Goal: Download file/media

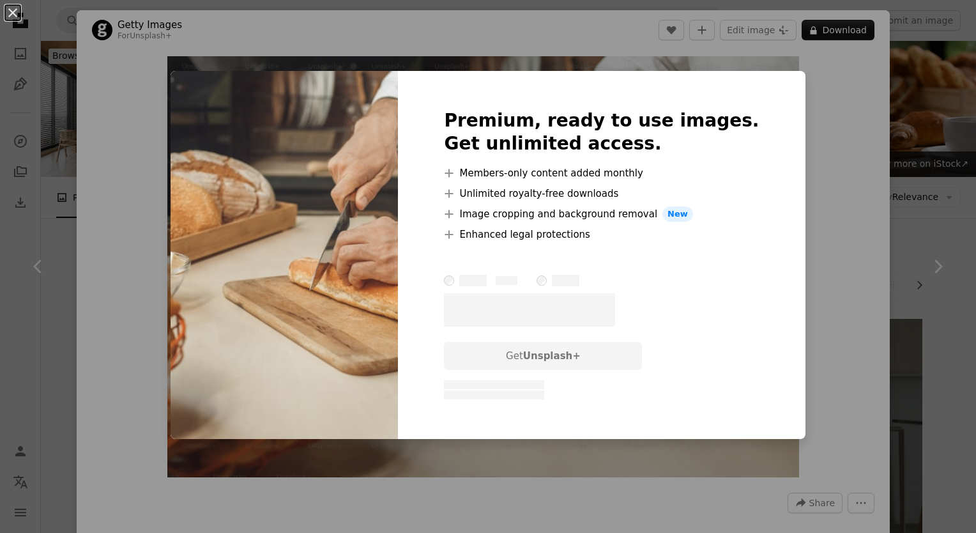
scroll to position [128, 0]
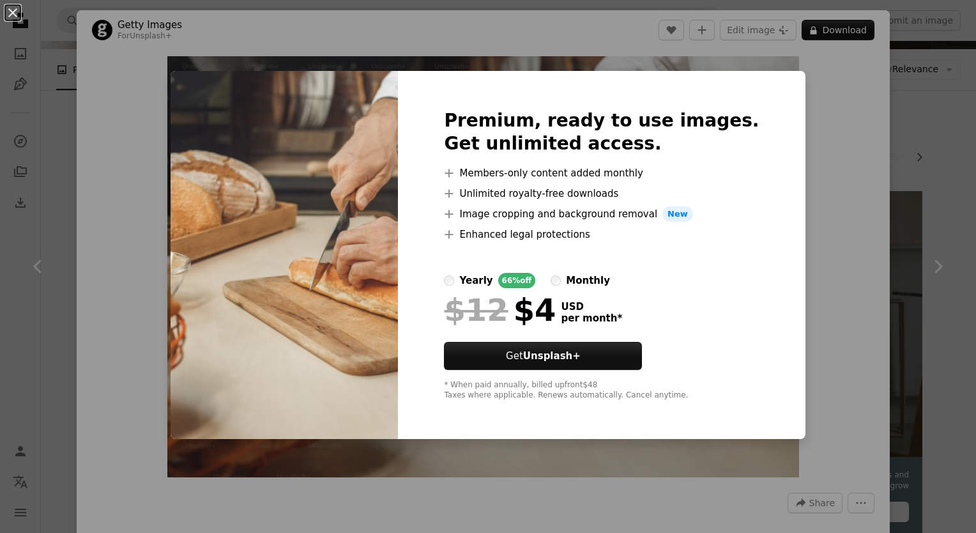
click at [573, 282] on label "monthly" at bounding box center [580, 280] width 59 height 15
click at [919, 273] on div "An X shape Premium, ready to use images. Get unlimited access. A plus sign Memb…" at bounding box center [488, 266] width 976 height 533
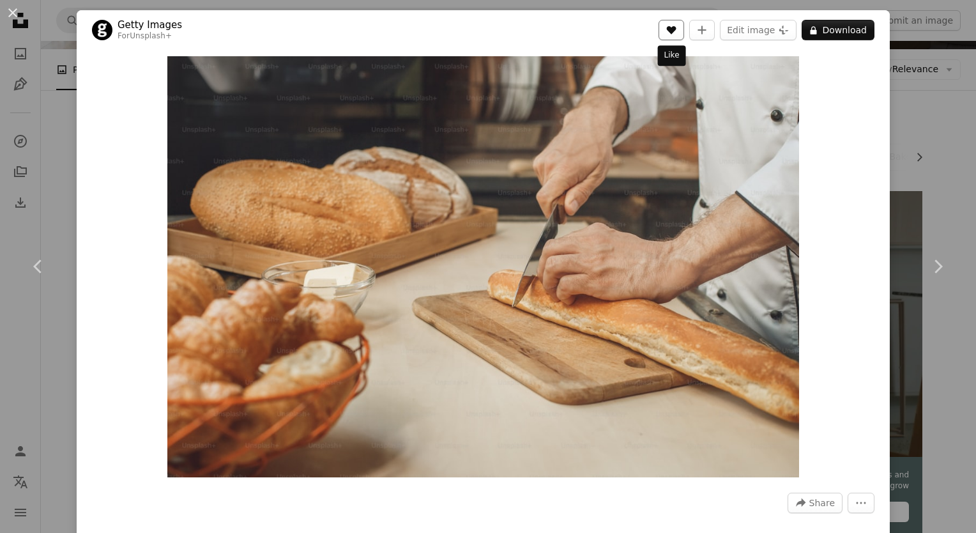
click at [662, 33] on button "A heart" at bounding box center [672, 30] width 26 height 20
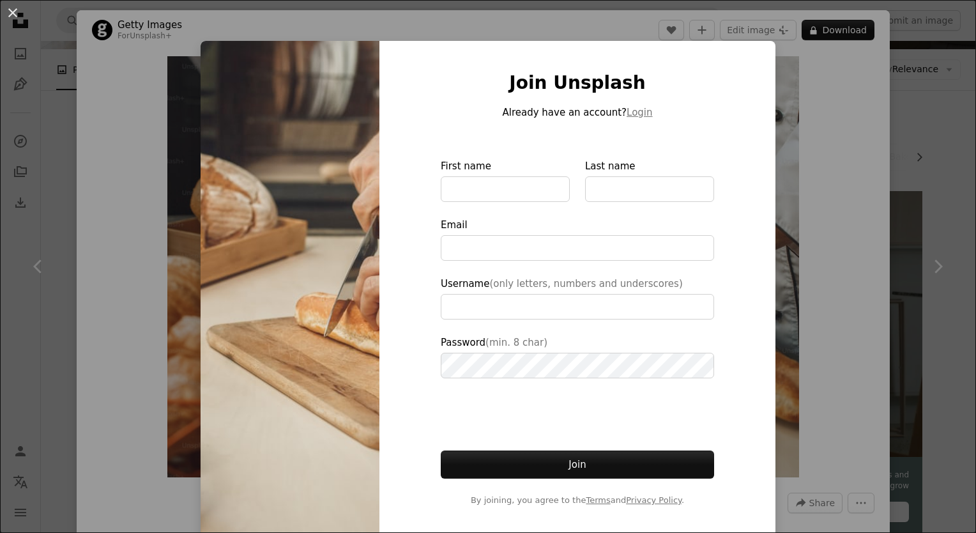
click at [871, 75] on div "An X shape Join Unsplash Already have an account? Login First name Last name Em…" at bounding box center [488, 266] width 976 height 533
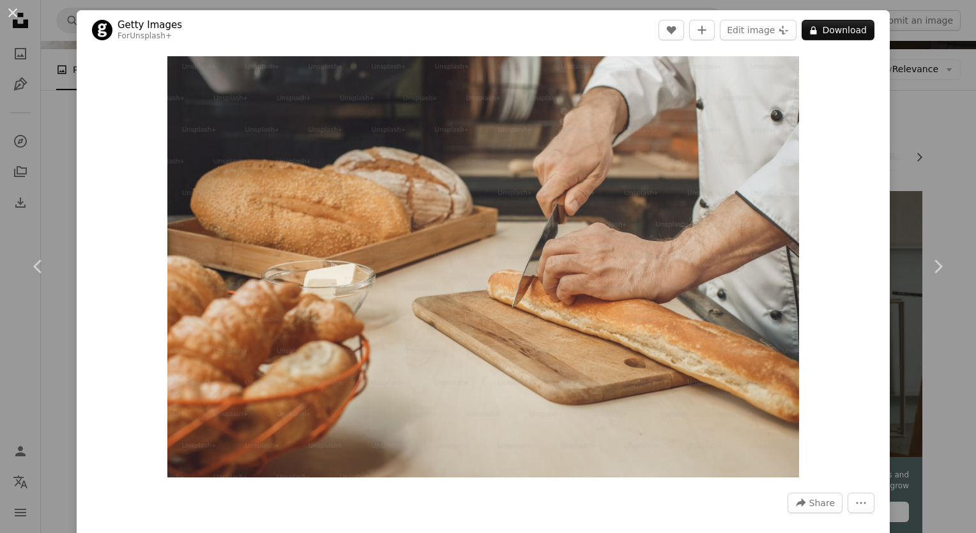
click at [48, 49] on div "An X shape Chevron left Chevron right Getty Images For Unsplash+ A heart A plus…" at bounding box center [488, 266] width 976 height 533
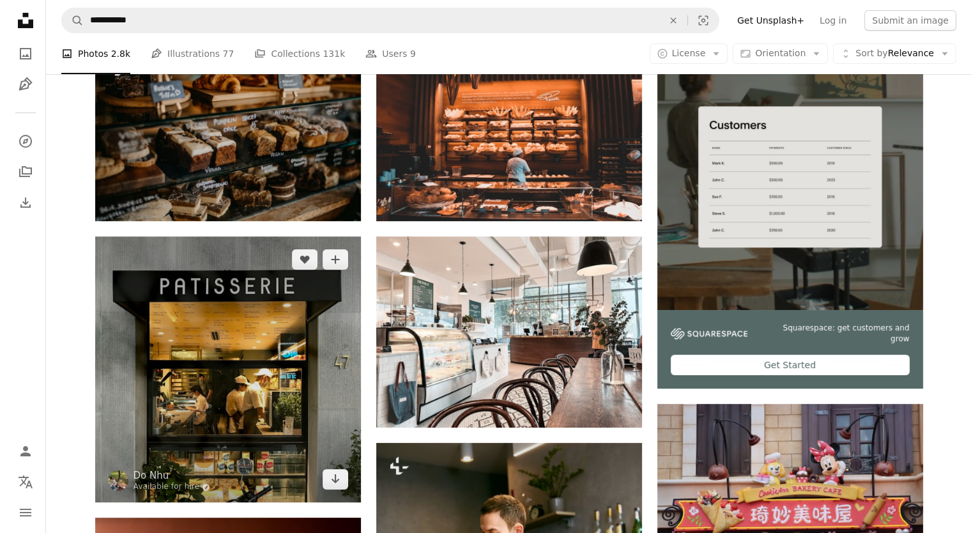
scroll to position [256, 0]
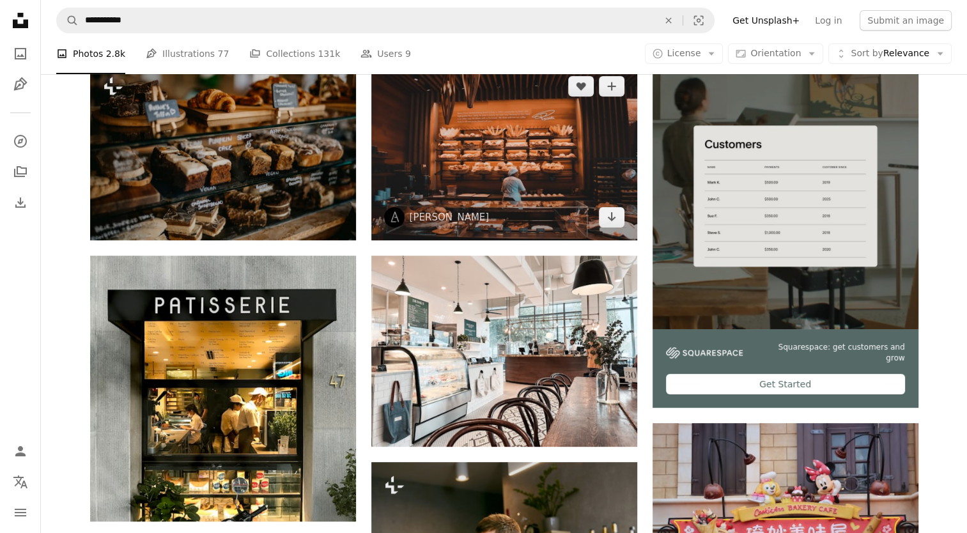
click at [428, 165] on img at bounding box center [504, 151] width 266 height 177
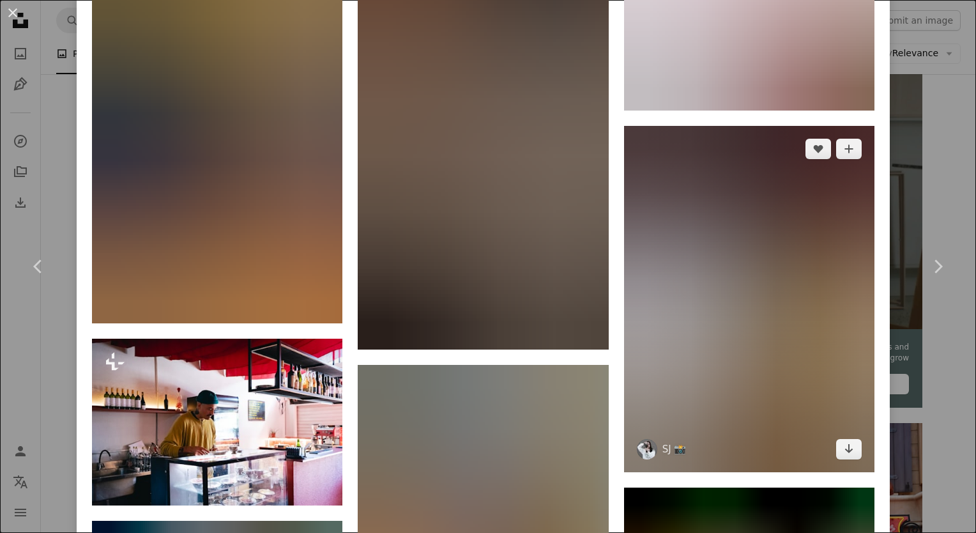
scroll to position [4826, 0]
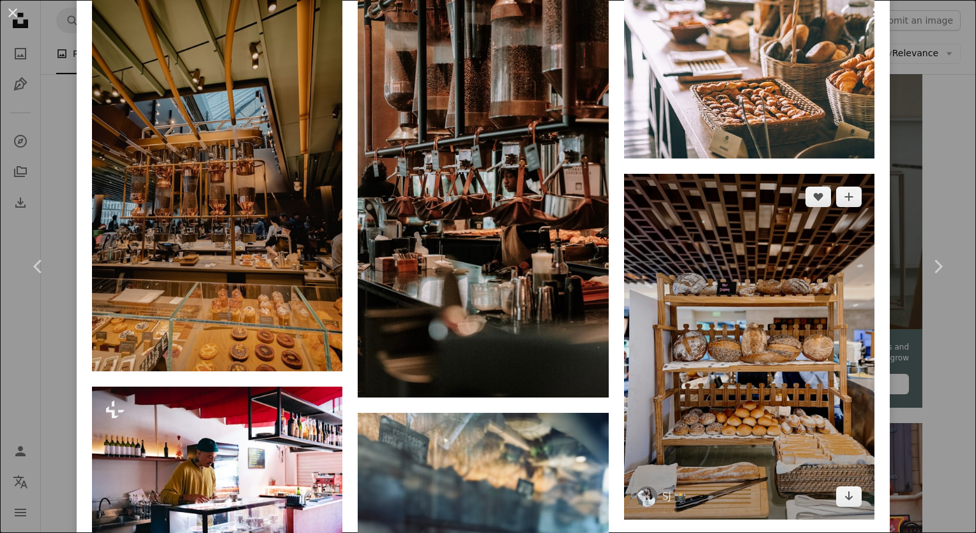
click at [671, 202] on img at bounding box center [749, 347] width 250 height 346
click at [726, 287] on img at bounding box center [749, 347] width 250 height 346
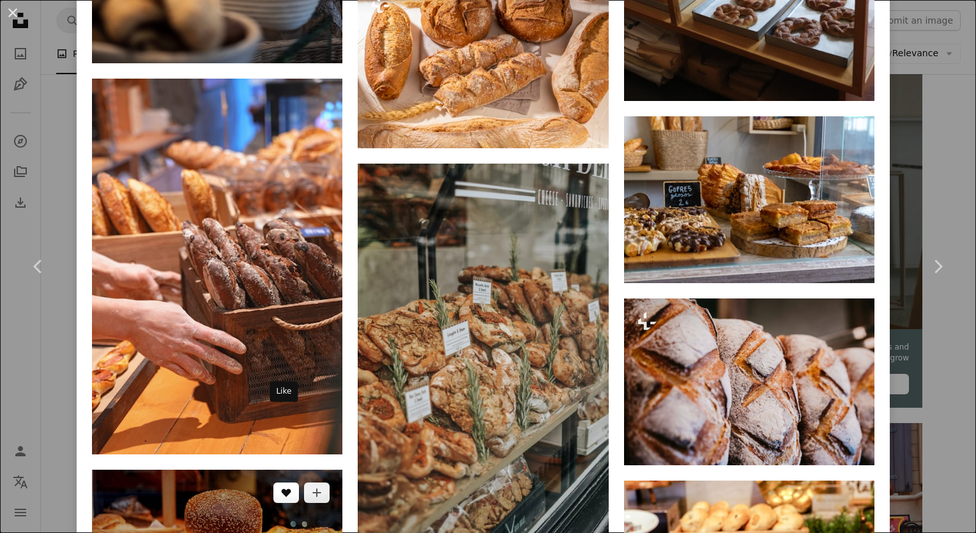
scroll to position [9935, 0]
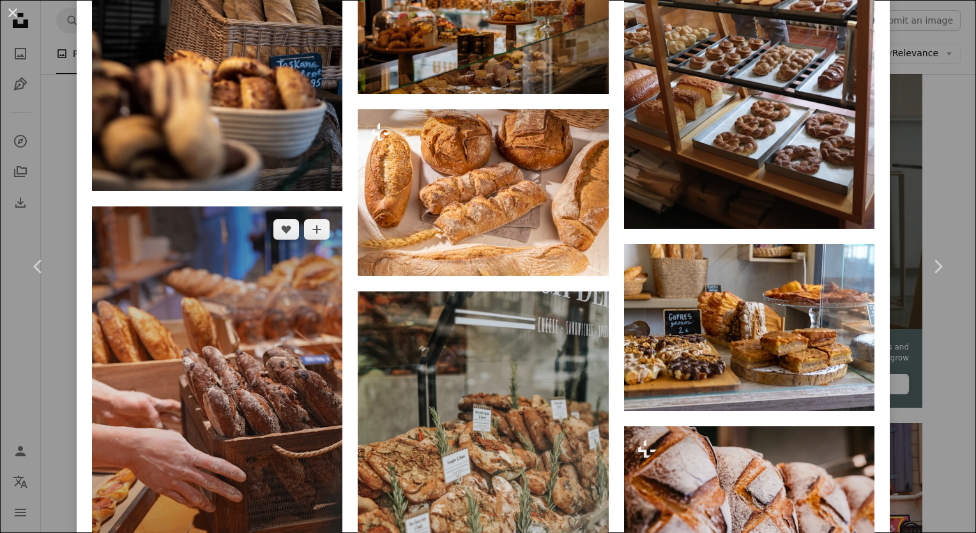
click at [276, 363] on img at bounding box center [217, 394] width 250 height 376
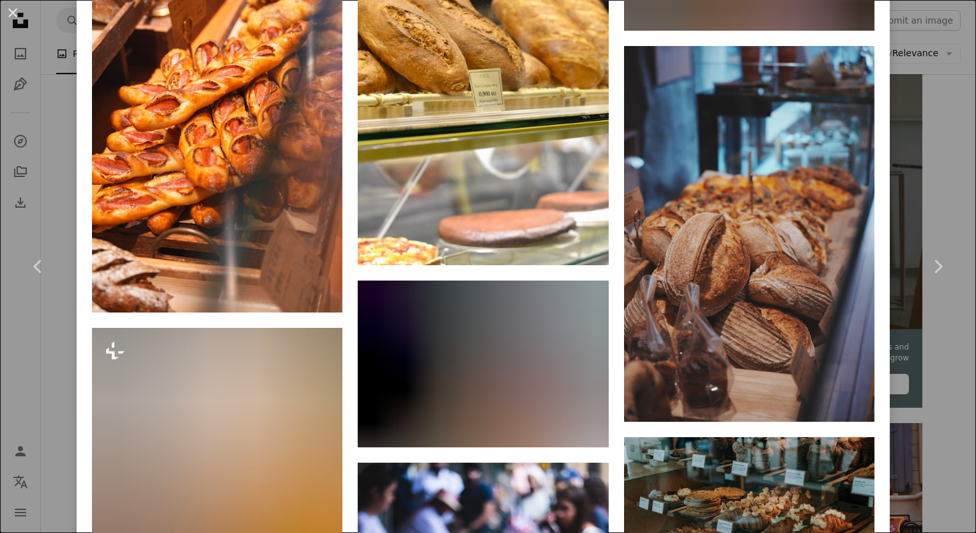
scroll to position [5622, 0]
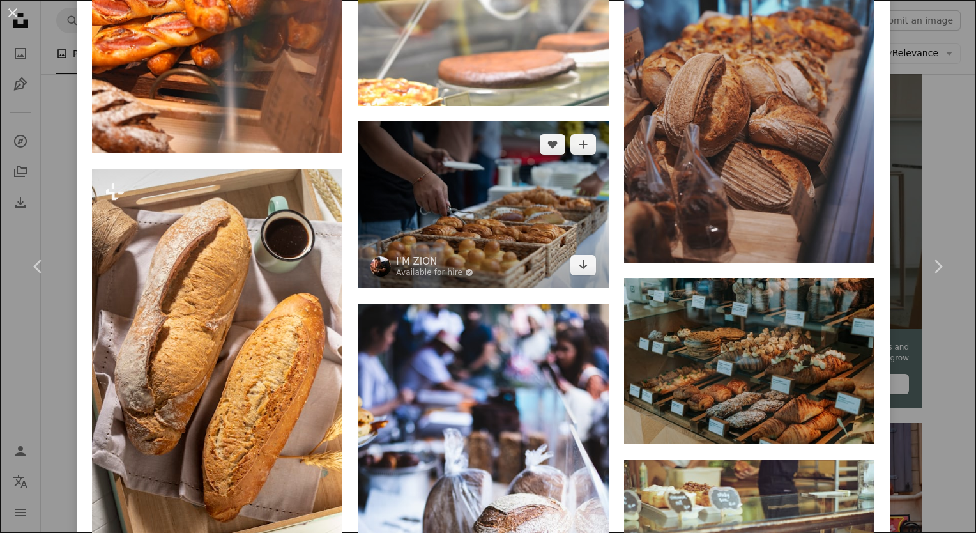
click at [473, 151] on img at bounding box center [483, 204] width 250 height 167
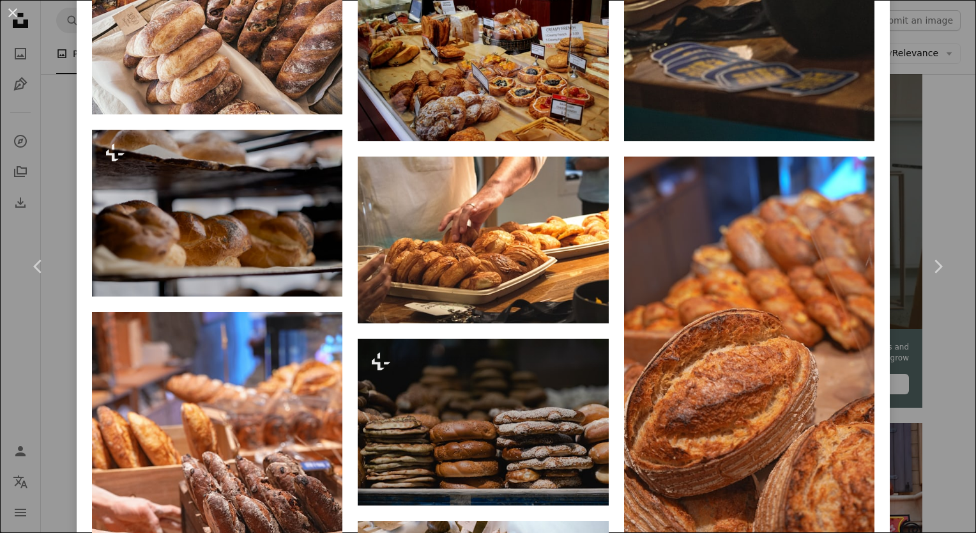
scroll to position [1341, 0]
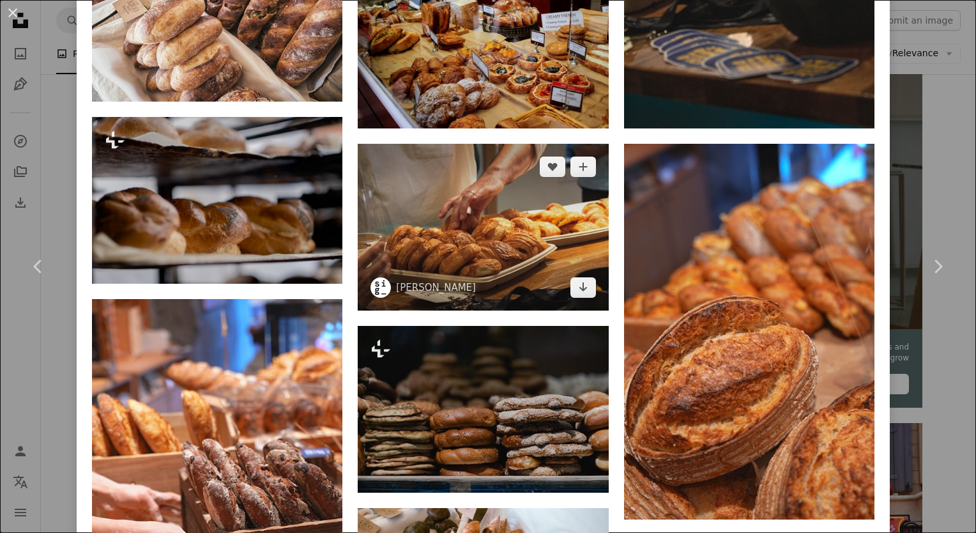
click at [501, 238] on img at bounding box center [483, 227] width 250 height 167
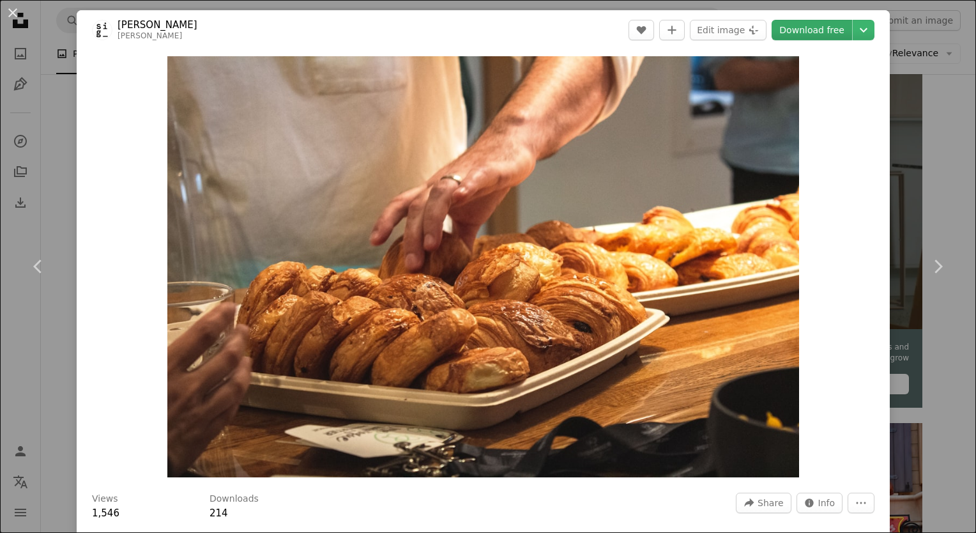
click at [790, 36] on link "Download free" at bounding box center [812, 30] width 80 height 20
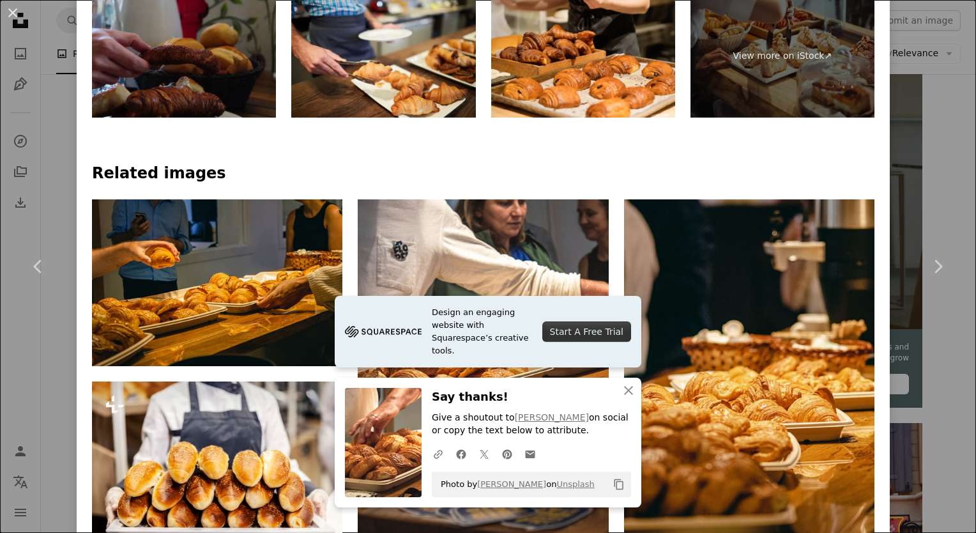
scroll to position [767, 0]
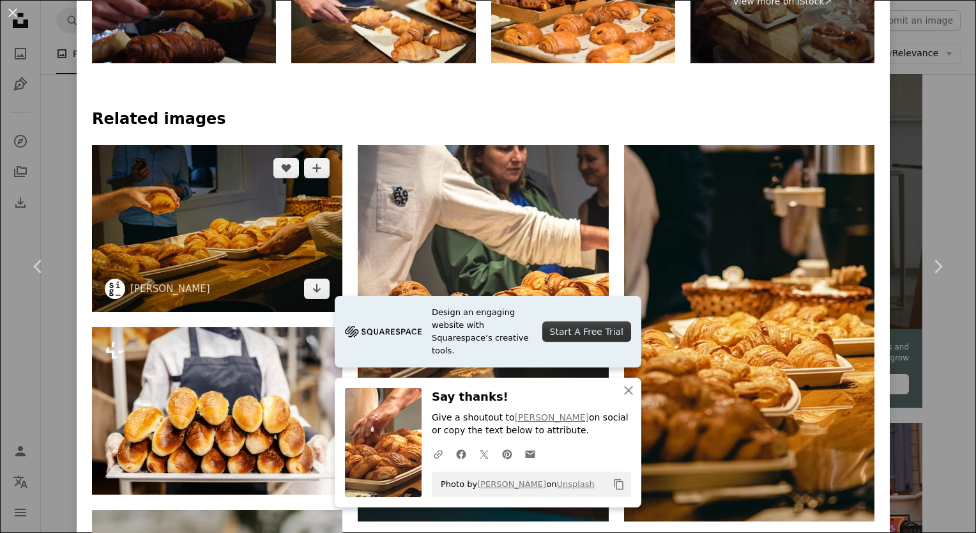
click at [211, 241] on img at bounding box center [217, 228] width 250 height 167
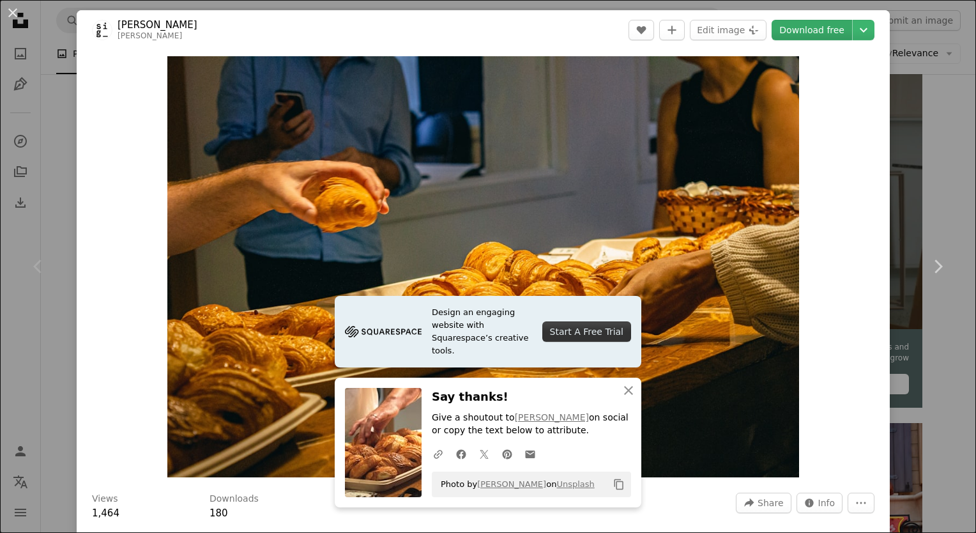
click at [810, 34] on link "Download free" at bounding box center [812, 30] width 80 height 20
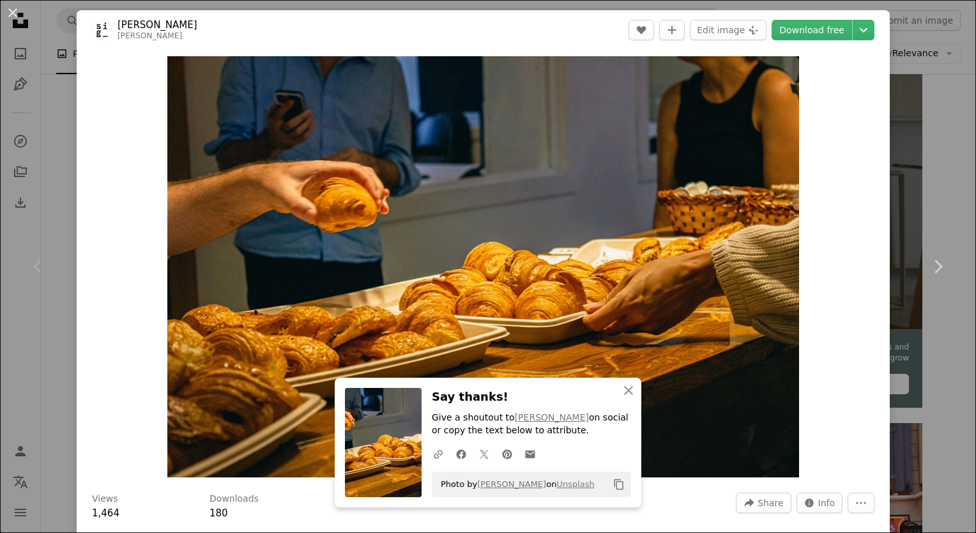
click at [113, 281] on div "Zoom in" at bounding box center [483, 267] width 813 height 434
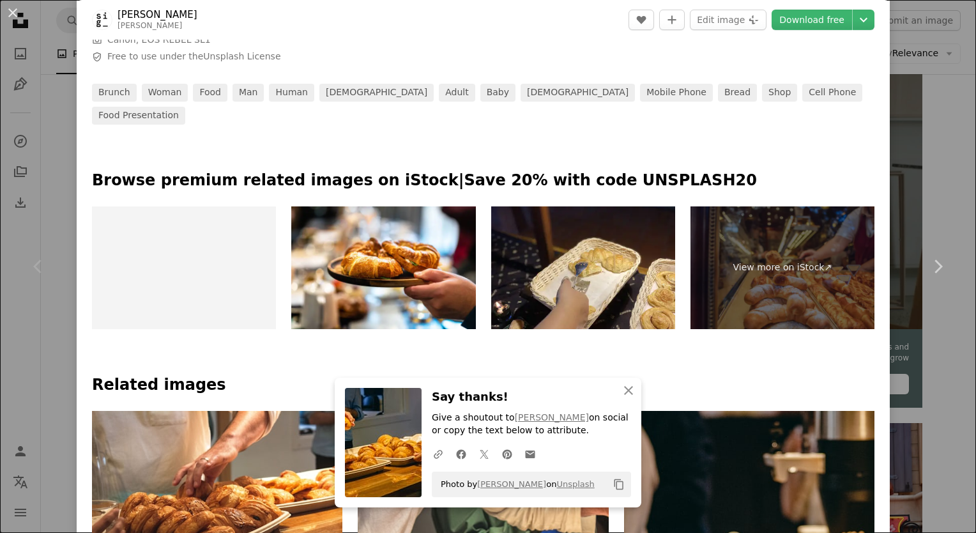
scroll to position [575, 0]
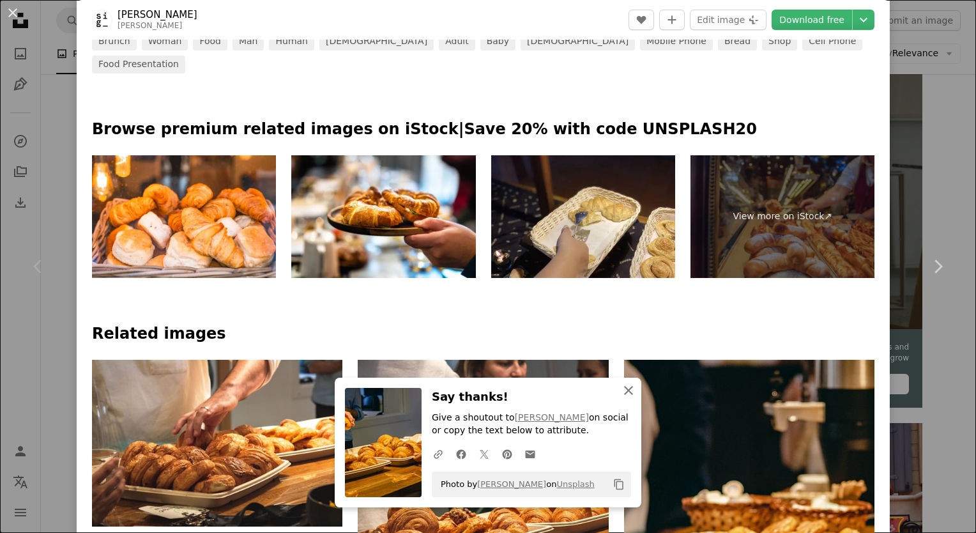
click at [621, 393] on icon "An X shape" at bounding box center [628, 390] width 15 height 15
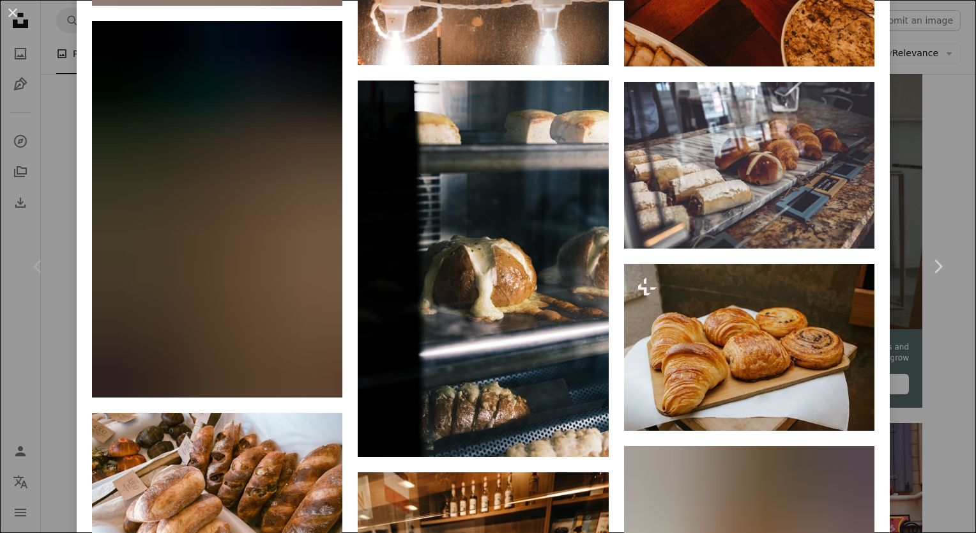
scroll to position [6198, 0]
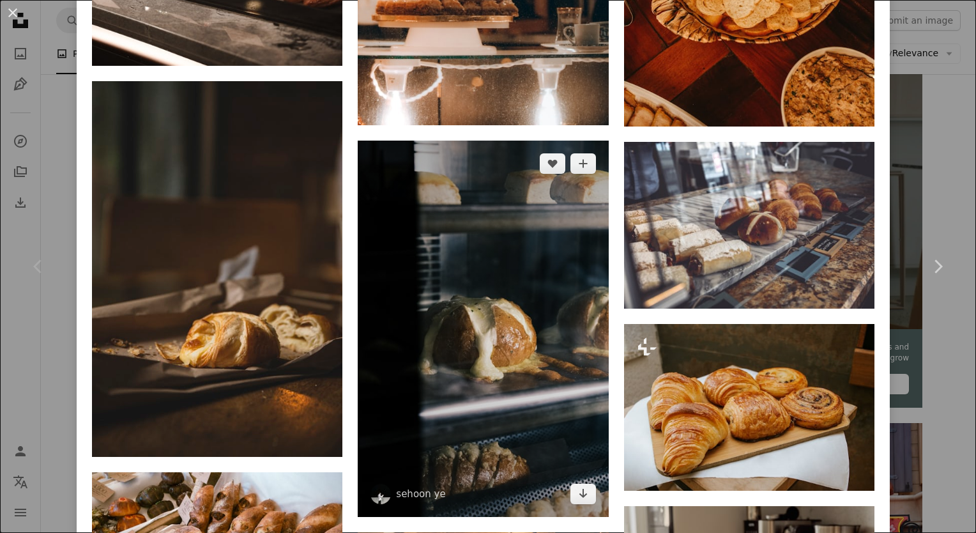
click at [519, 201] on img at bounding box center [483, 329] width 250 height 376
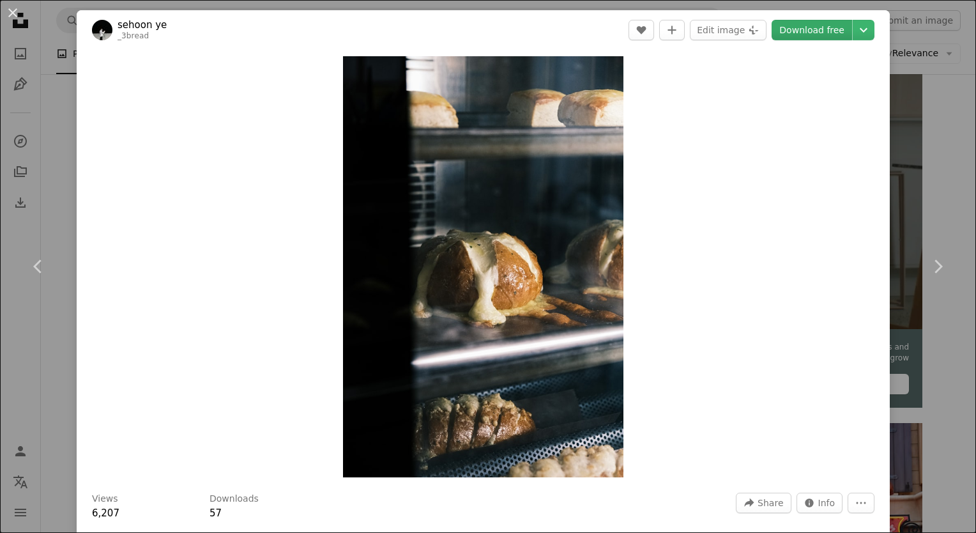
click at [792, 27] on link "Download free" at bounding box center [812, 30] width 80 height 20
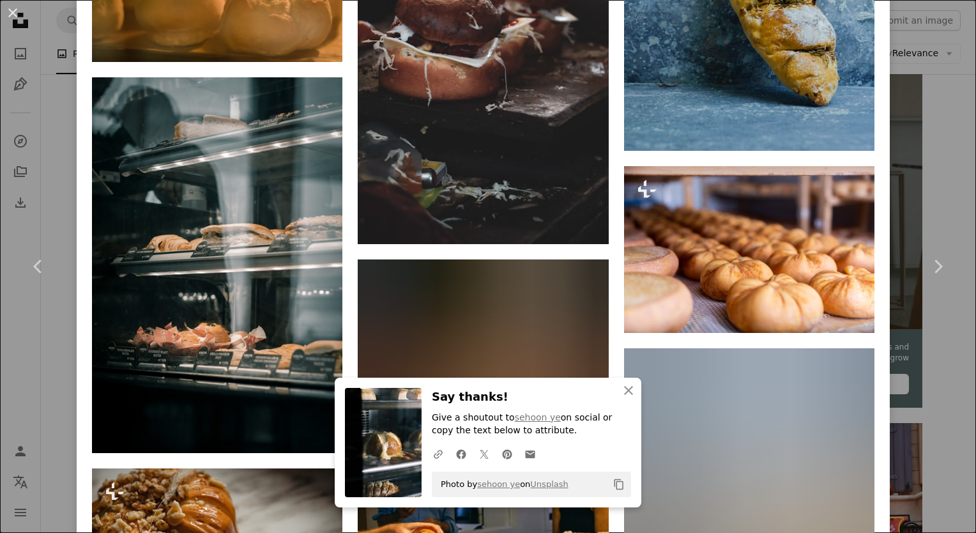
scroll to position [2747, 0]
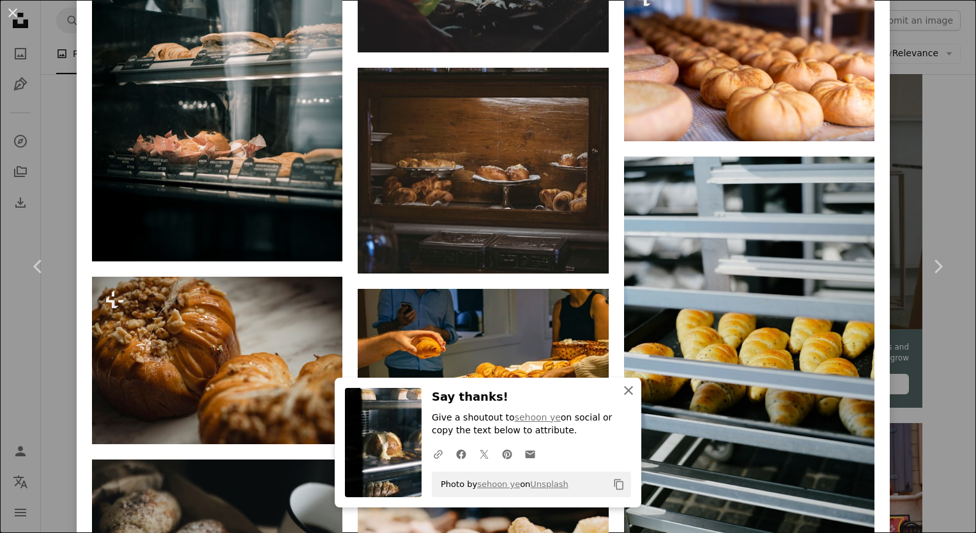
click at [621, 390] on icon "An X shape" at bounding box center [628, 390] width 15 height 15
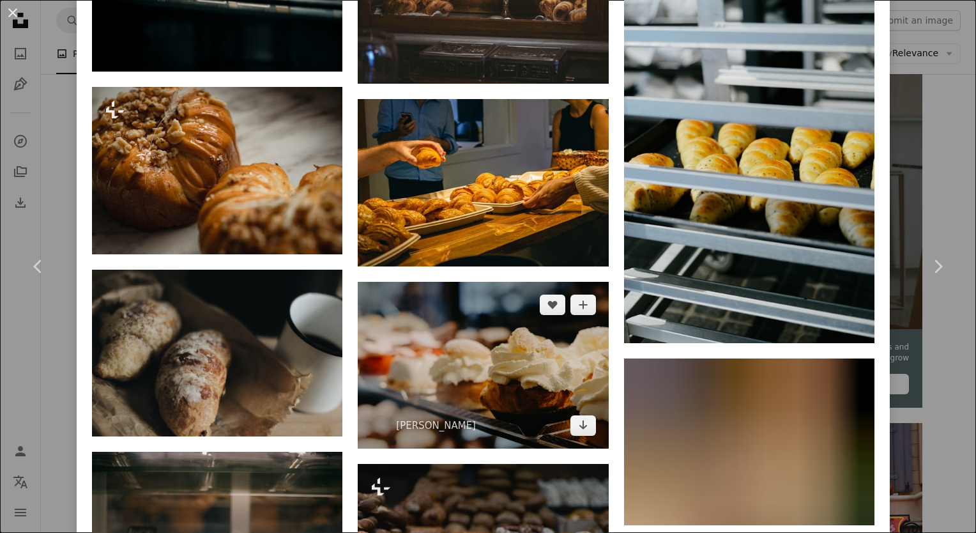
scroll to position [2875, 0]
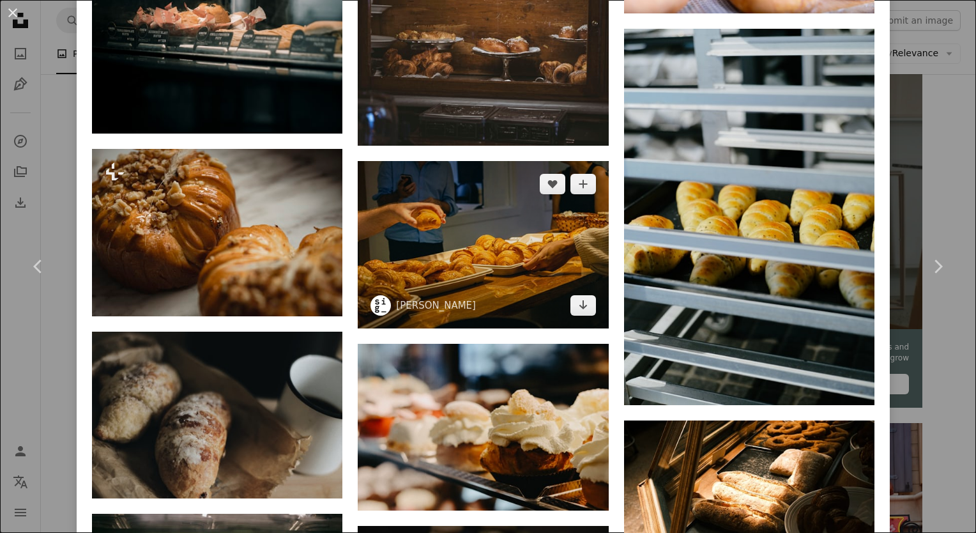
click at [516, 191] on img at bounding box center [483, 244] width 250 height 167
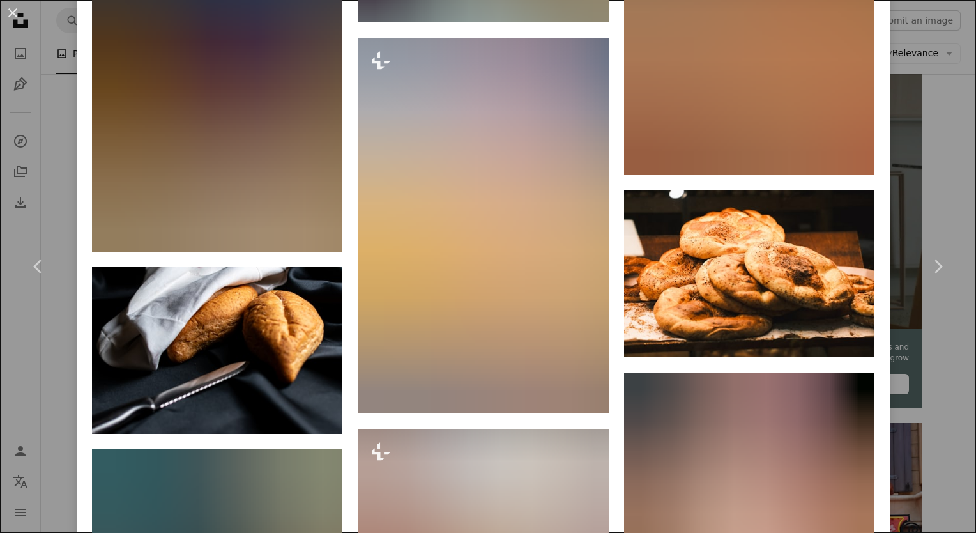
scroll to position [12840, 0]
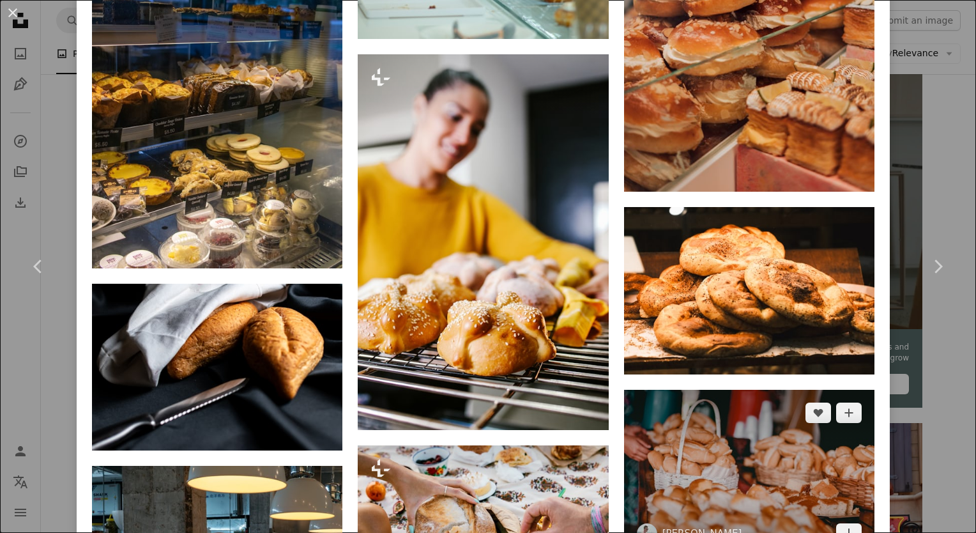
click at [745, 390] on img at bounding box center [749, 473] width 250 height 167
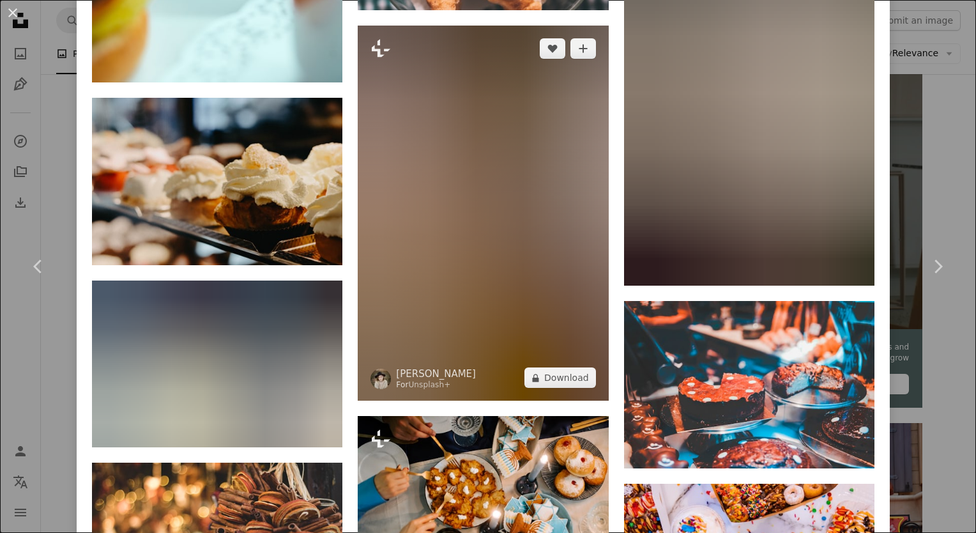
scroll to position [4739, 0]
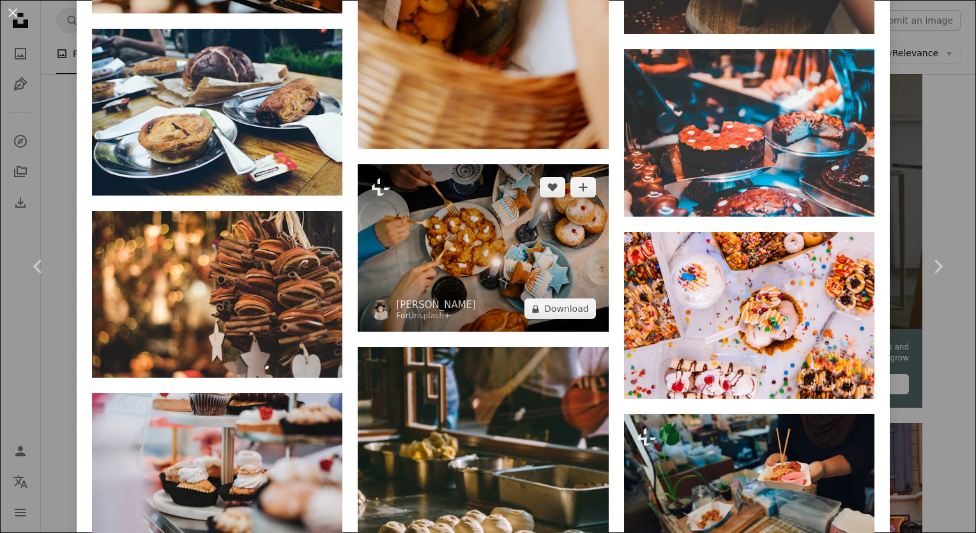
click at [416, 186] on img at bounding box center [483, 247] width 250 height 167
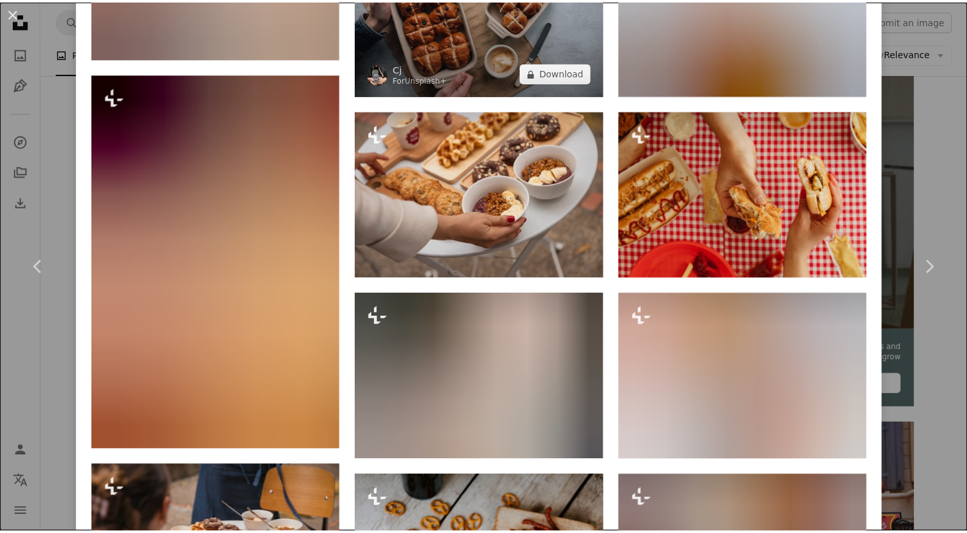
scroll to position [1214, 0]
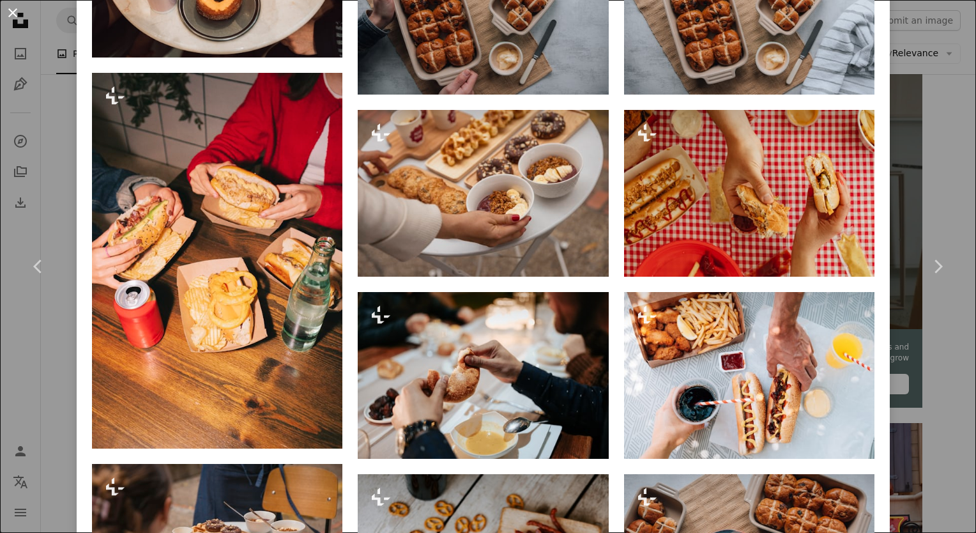
click at [13, 7] on button "An X shape" at bounding box center [12, 12] width 15 height 15
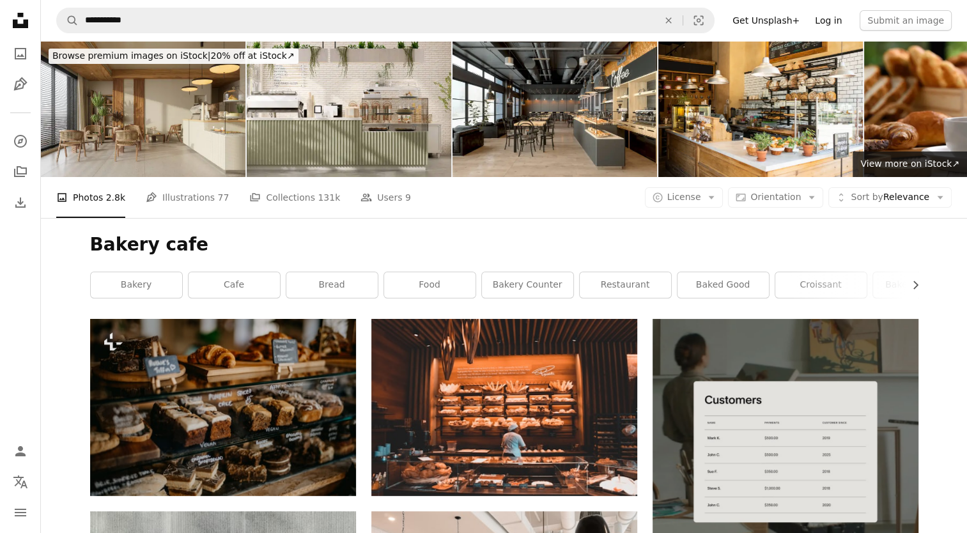
click at [840, 17] on link "Log in" at bounding box center [828, 20] width 42 height 20
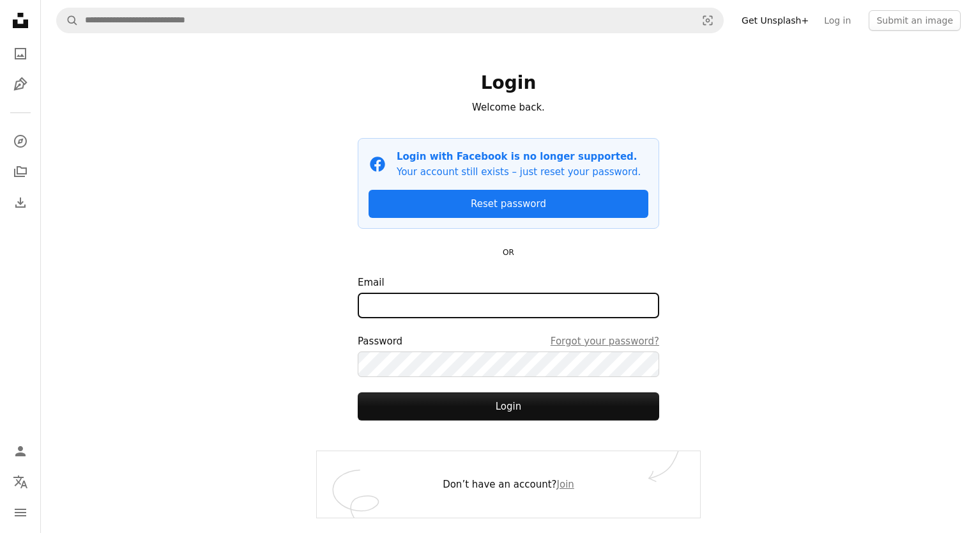
click at [455, 315] on input "Email" at bounding box center [509, 306] width 302 height 26
type input "**********"
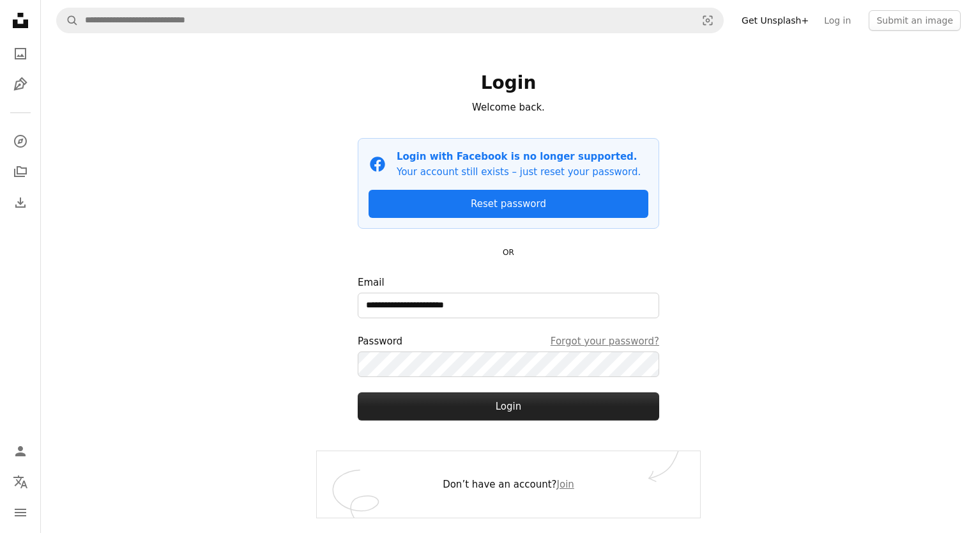
click at [471, 407] on button "Login" at bounding box center [509, 406] width 302 height 28
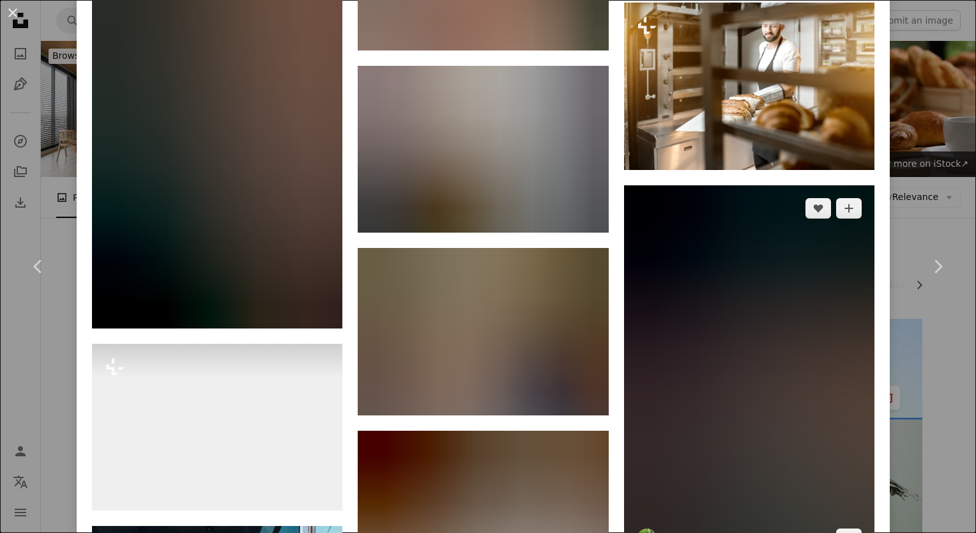
scroll to position [1853, 0]
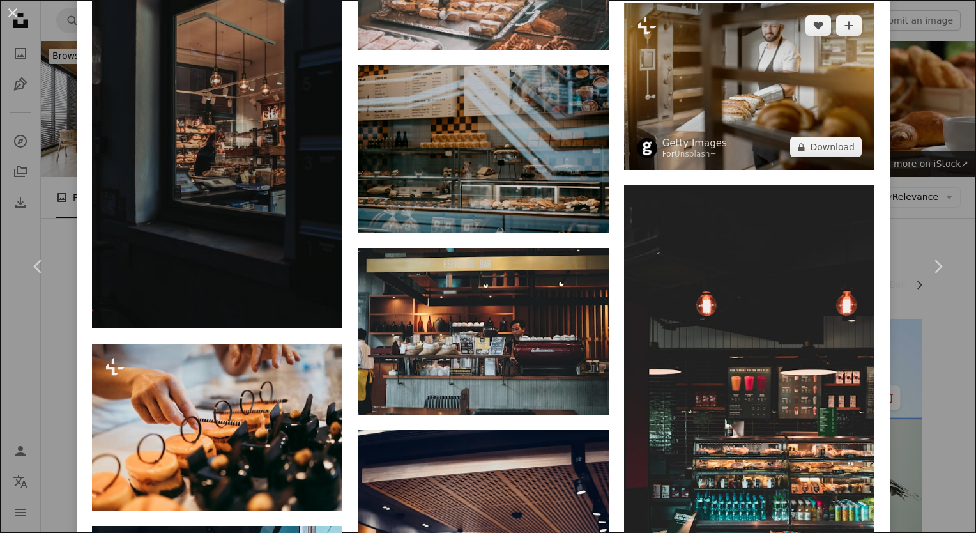
click at [751, 108] on img at bounding box center [749, 86] width 250 height 167
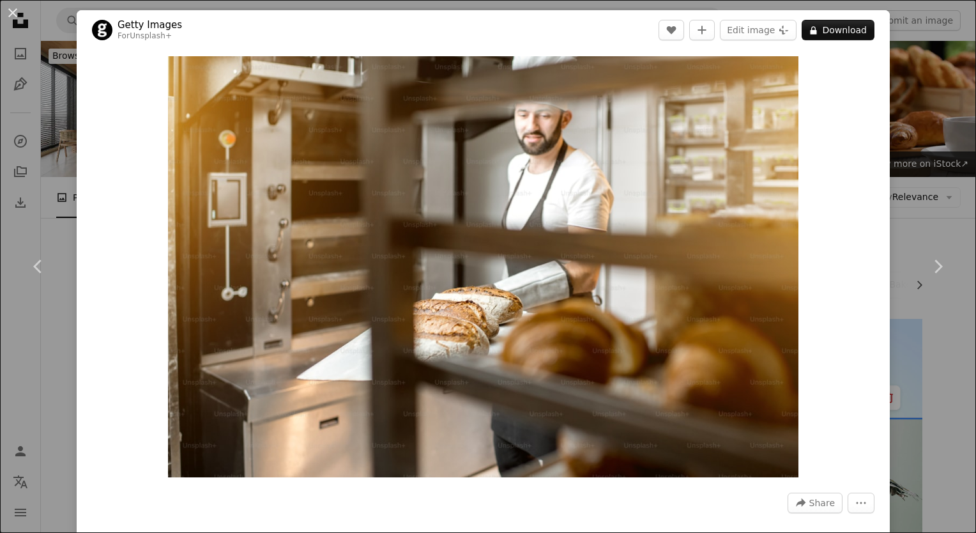
click at [903, 73] on div "An X shape Chevron left Chevron right Getty Images For Unsplash+ A heart A plus…" at bounding box center [488, 266] width 976 height 533
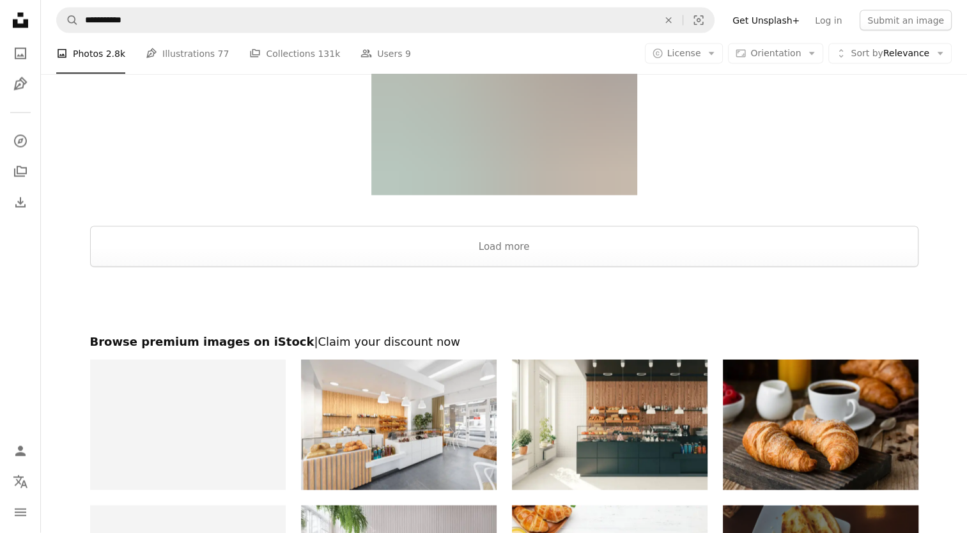
scroll to position [12513, 0]
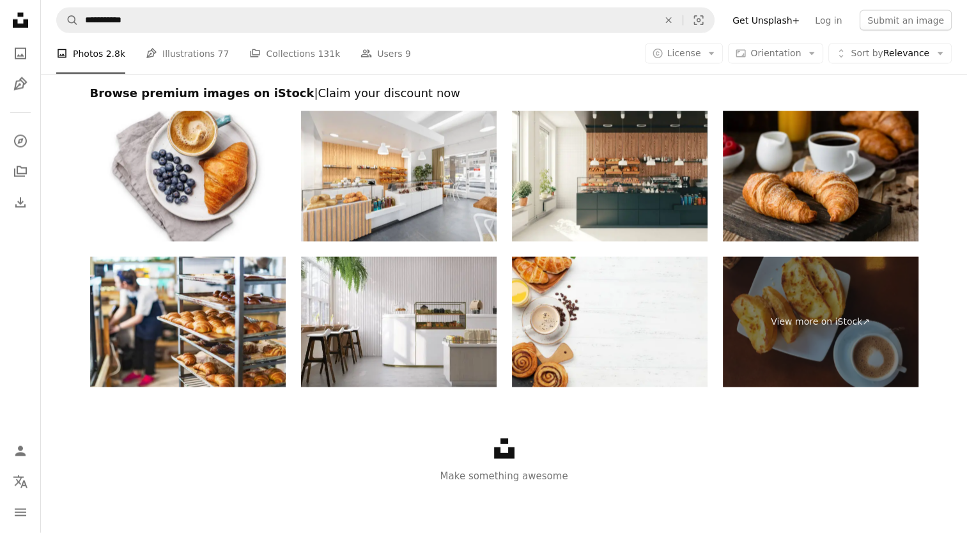
click at [22, 28] on icon "Unsplash logo Unsplash Home" at bounding box center [21, 21] width 26 height 26
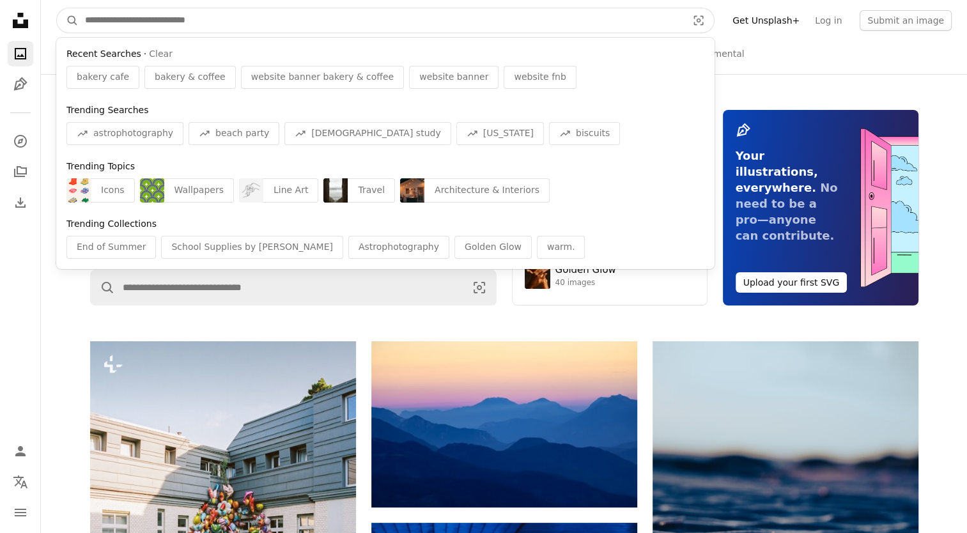
click at [115, 21] on input "Find visuals sitewide" at bounding box center [381, 20] width 604 height 24
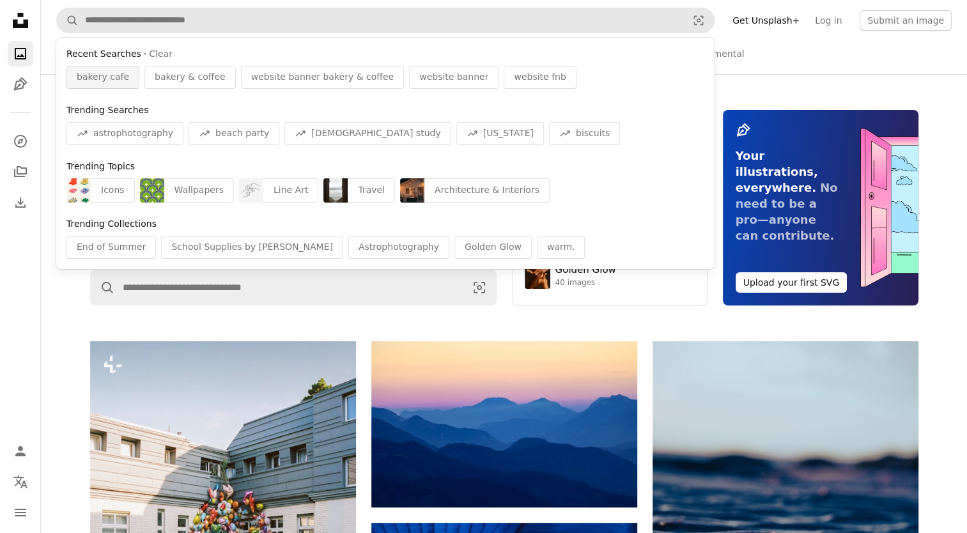
click at [118, 77] on span "bakery cafe" at bounding box center [103, 77] width 52 height 13
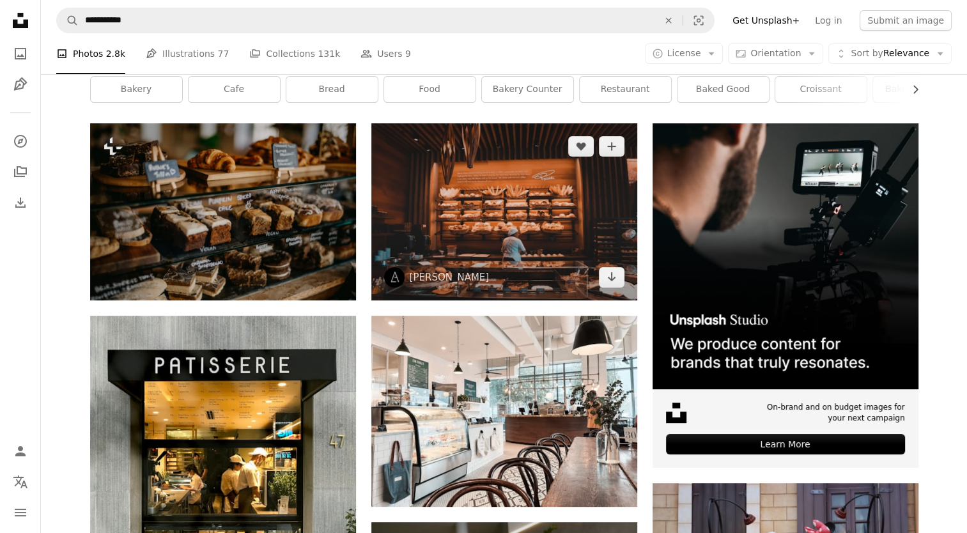
scroll to position [319, 0]
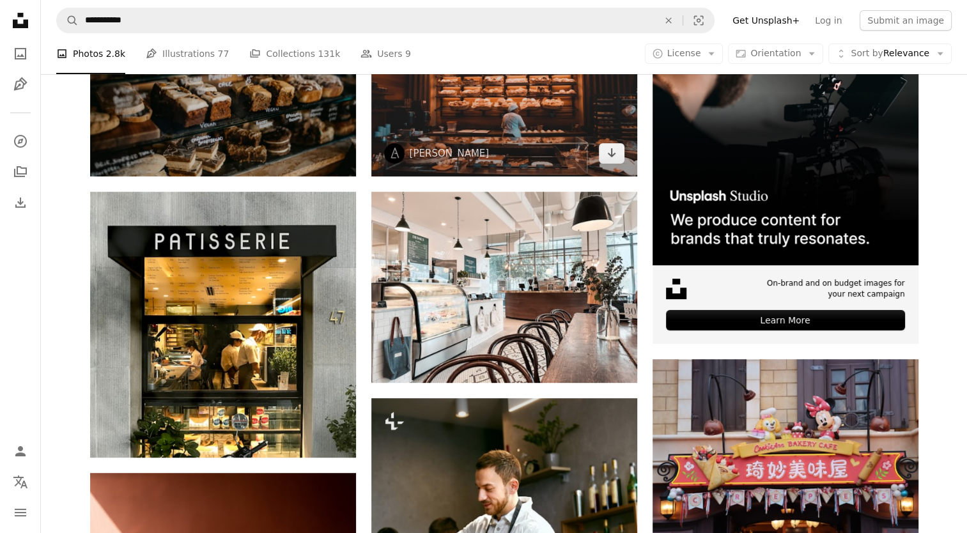
click at [437, 146] on span "[PERSON_NAME]" at bounding box center [436, 153] width 105 height 20
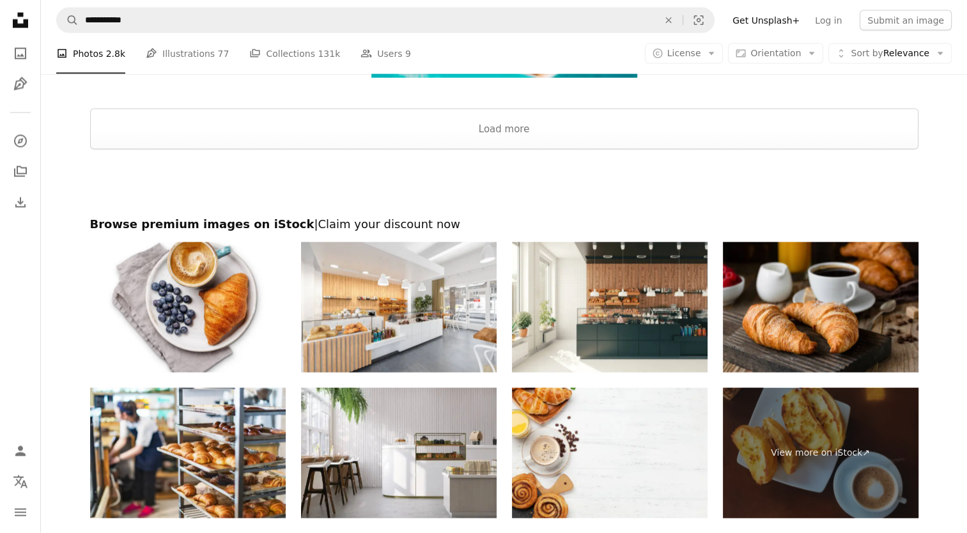
scroll to position [12450, 0]
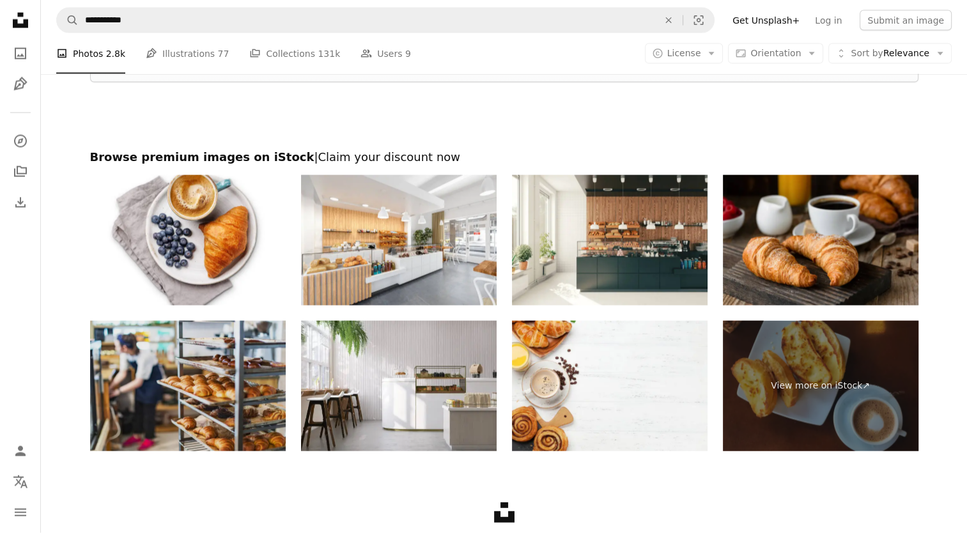
click at [222, 379] on img at bounding box center [187, 386] width 195 height 130
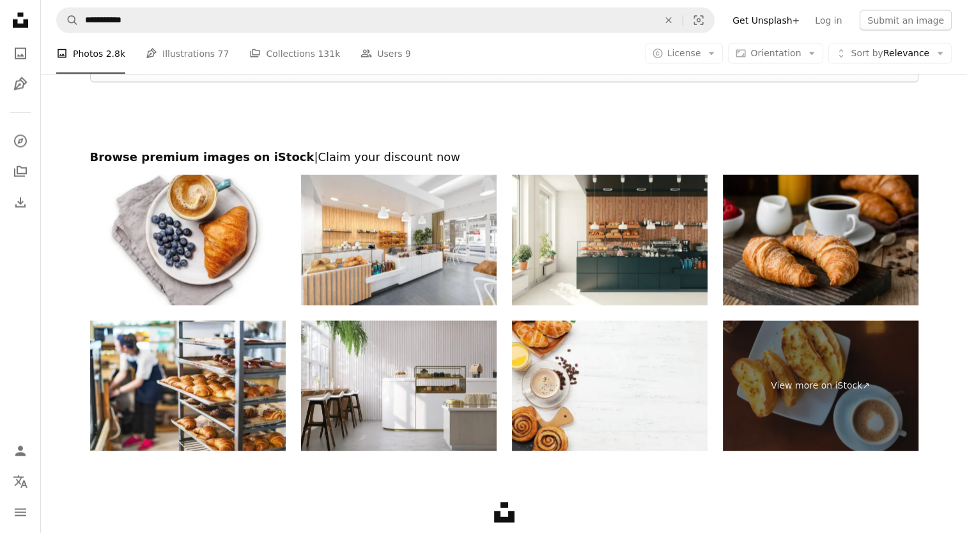
click at [77, 50] on li "A photo Photos 2.8k" at bounding box center [90, 53] width 69 height 41
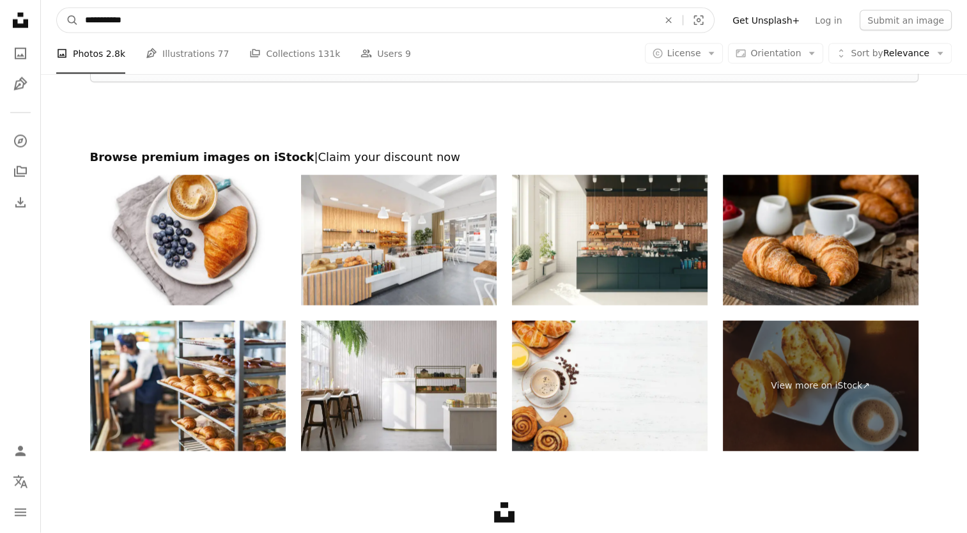
click at [135, 19] on input "**********" at bounding box center [367, 20] width 576 height 24
click at [142, 21] on input "**********" at bounding box center [367, 20] width 576 height 24
type input "**********"
click button "A magnifying glass" at bounding box center [68, 20] width 22 height 24
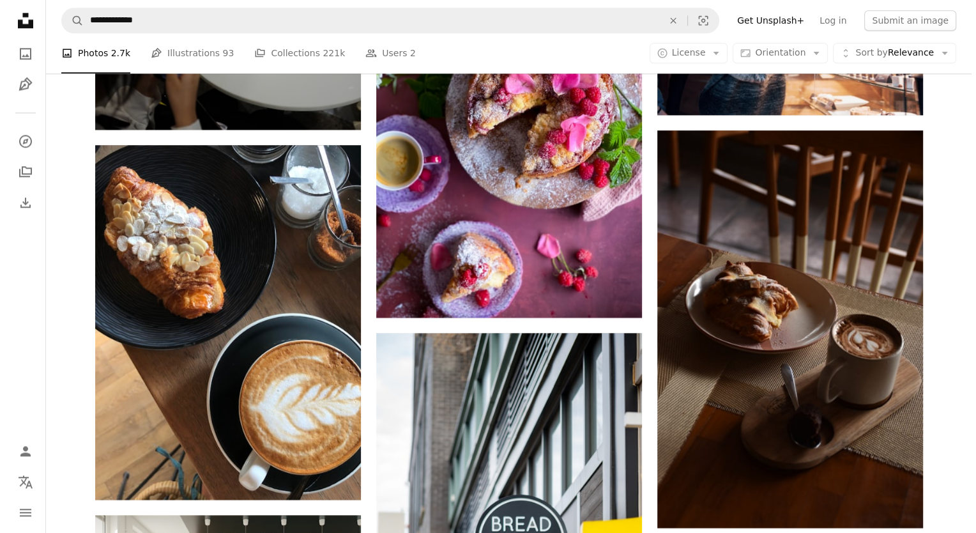
scroll to position [1661, 0]
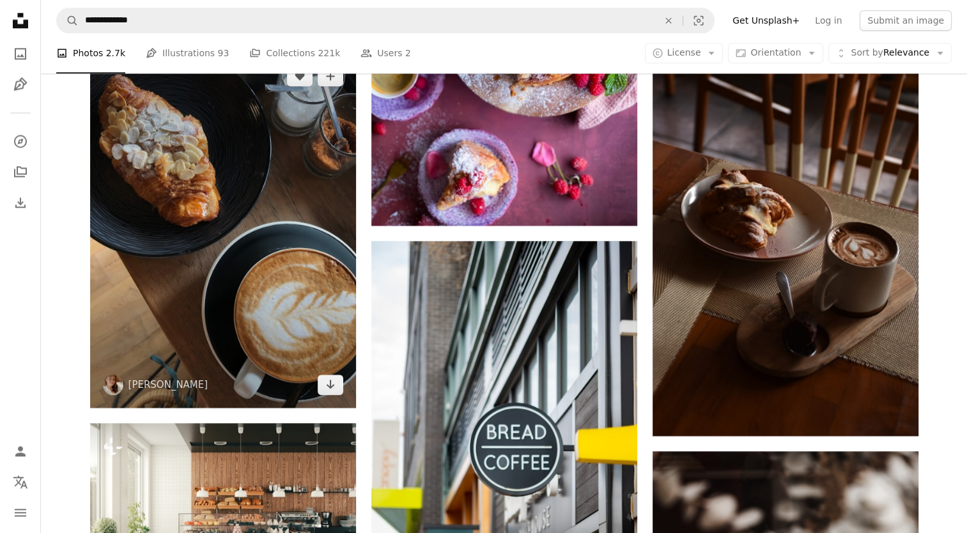
click at [250, 140] on img at bounding box center [223, 230] width 266 height 355
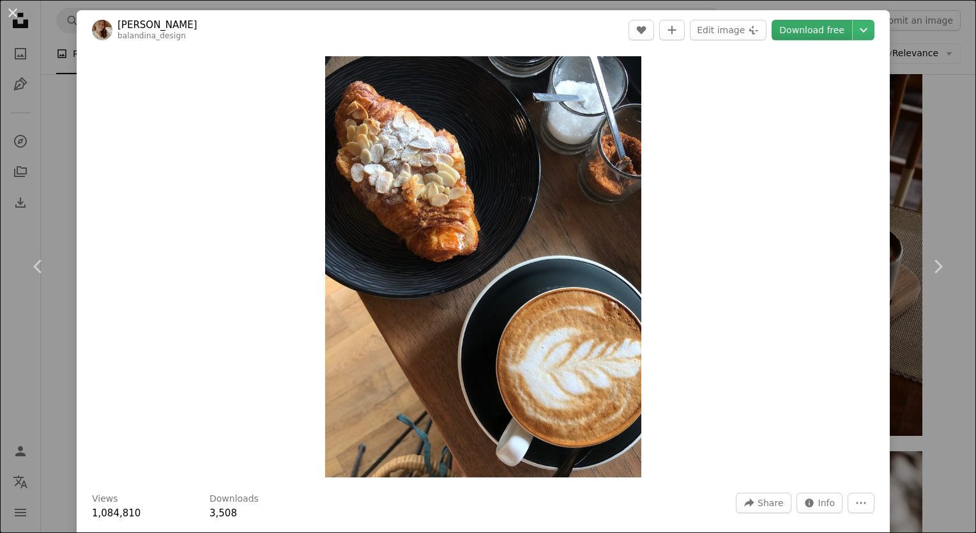
click at [784, 36] on link "Download free" at bounding box center [812, 30] width 80 height 20
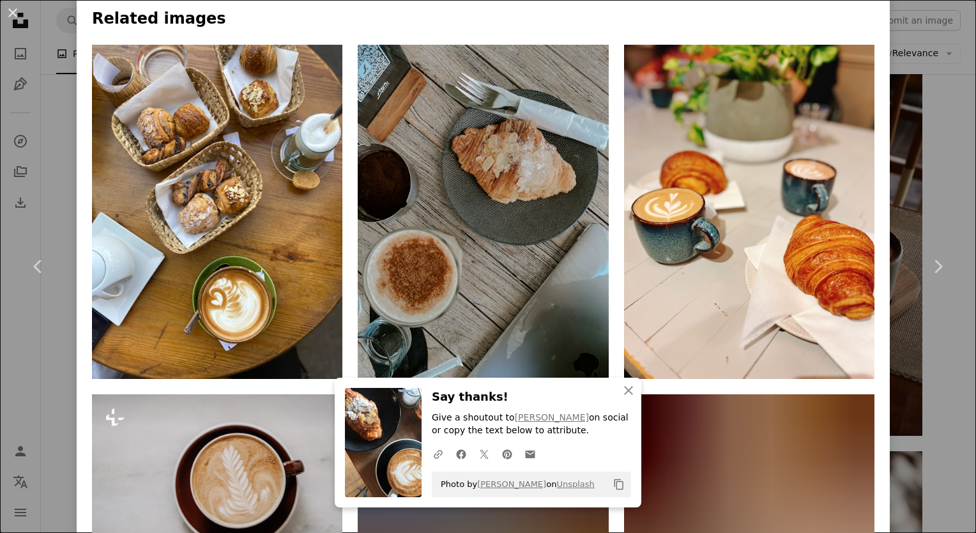
scroll to position [894, 0]
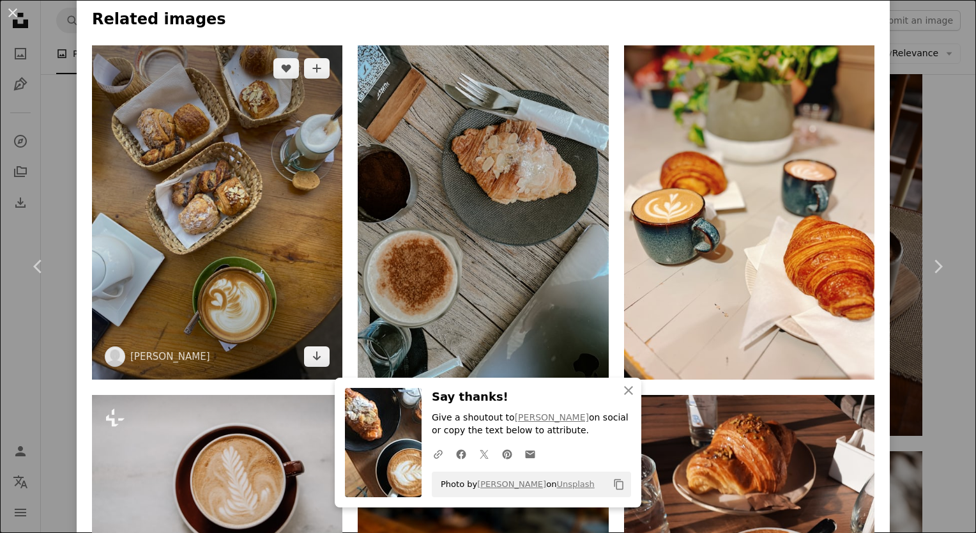
click at [239, 204] on img at bounding box center [217, 212] width 250 height 334
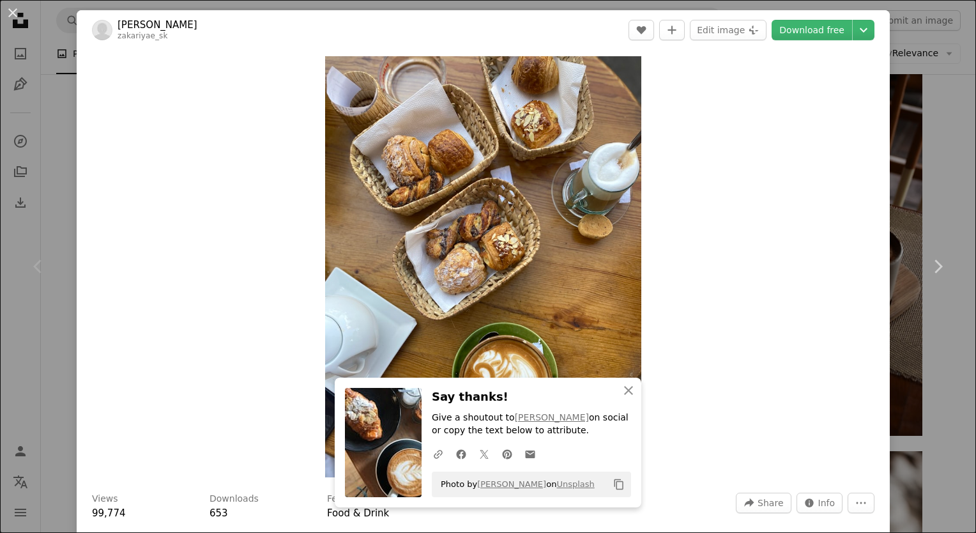
click at [915, 85] on div "An X shape Chevron left Chevron right zakariyae sakkioui zakariyae_sk A heart A…" at bounding box center [488, 266] width 976 height 533
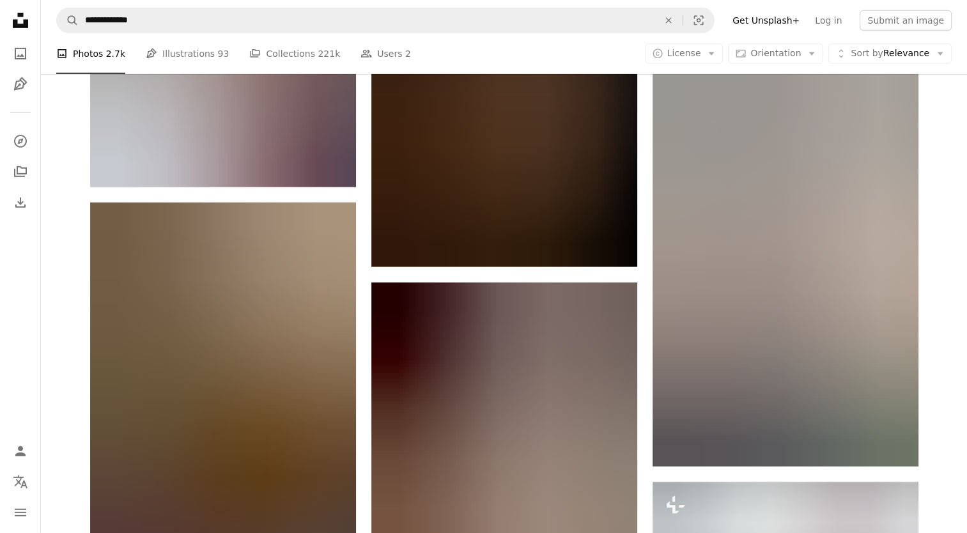
scroll to position [3741, 0]
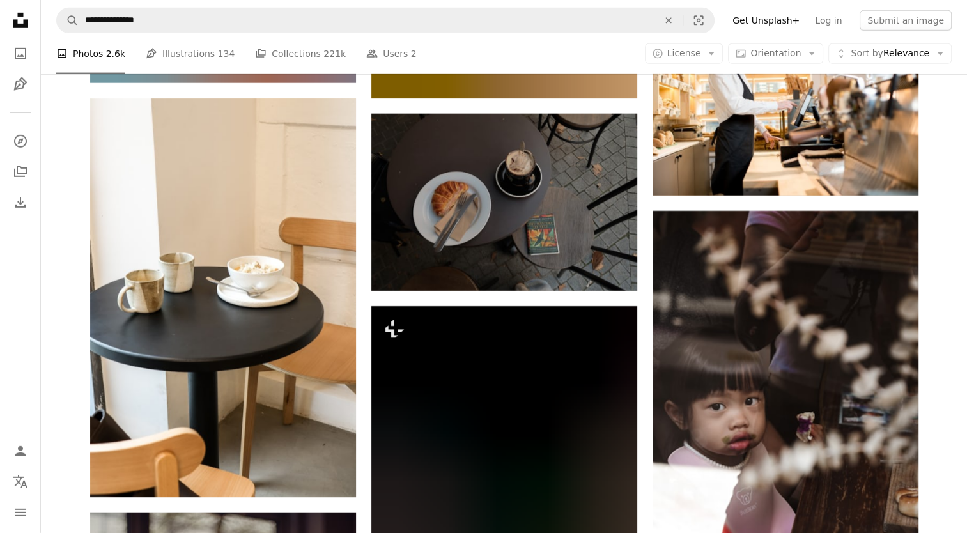
scroll to position [3804, 0]
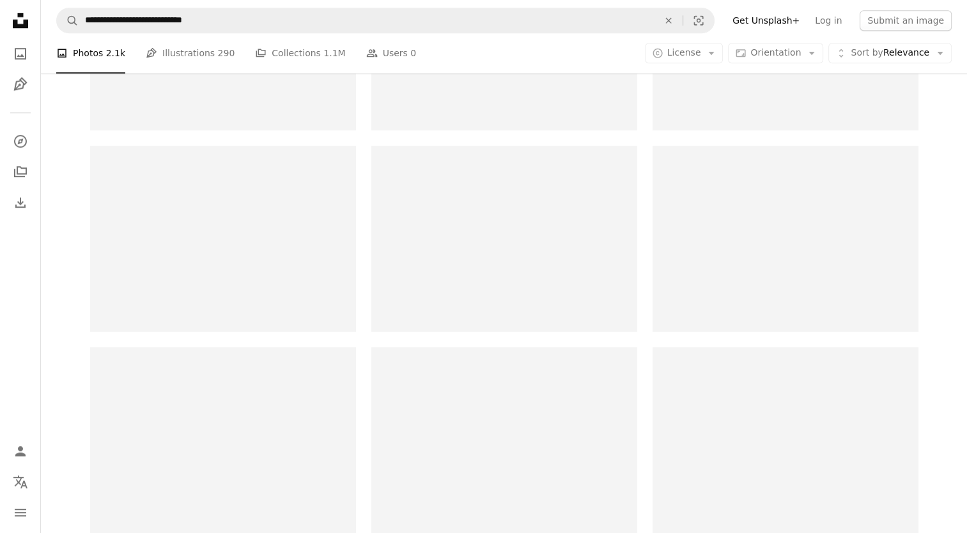
scroll to position [64, 0]
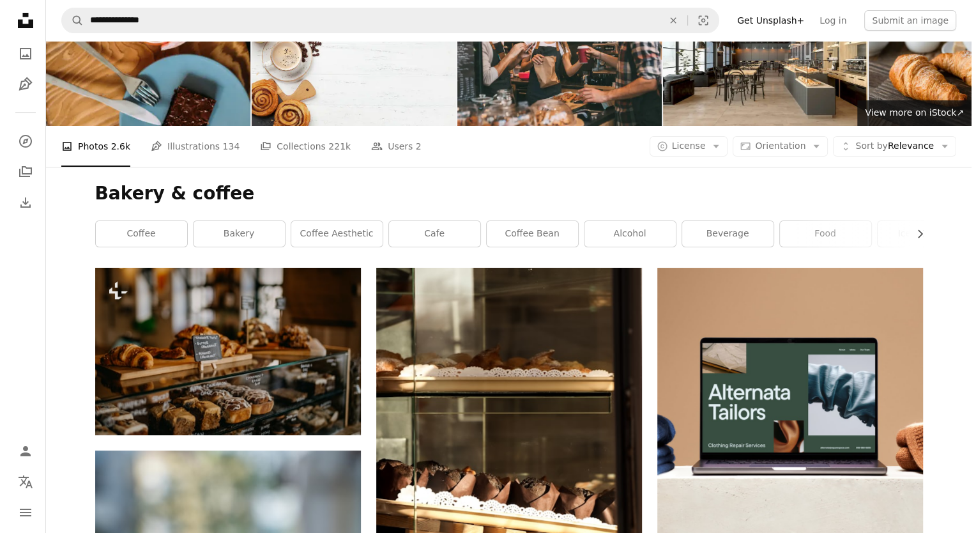
scroll to position [128, 0]
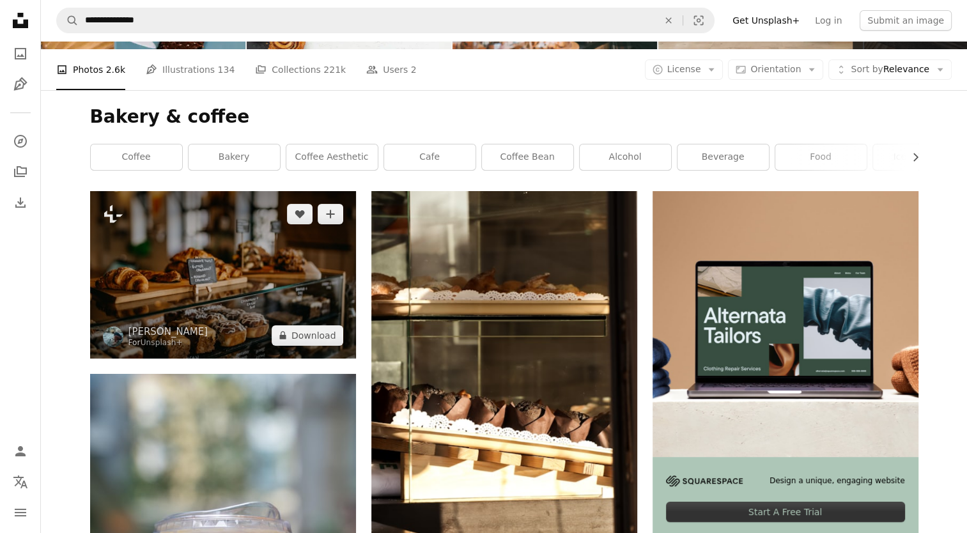
click at [246, 263] on img at bounding box center [223, 274] width 266 height 167
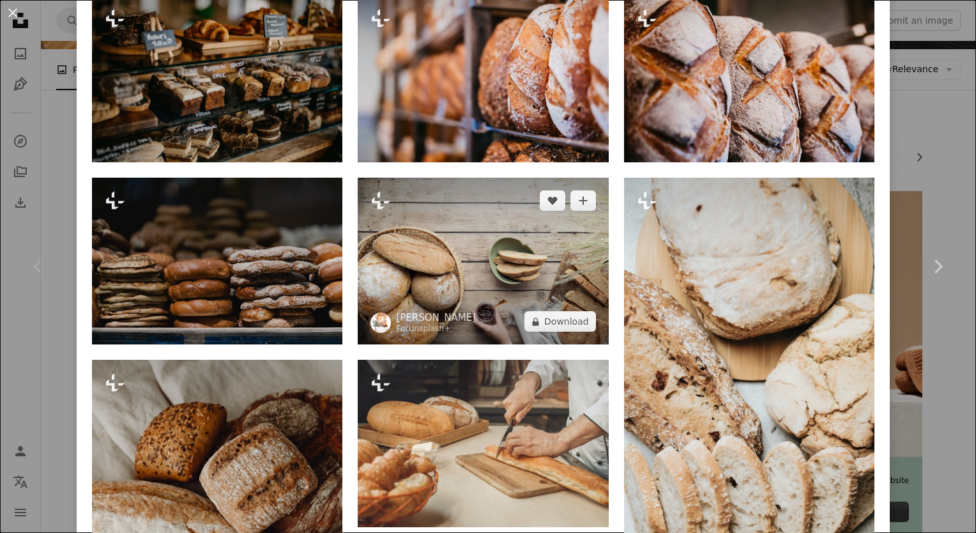
scroll to position [1150, 0]
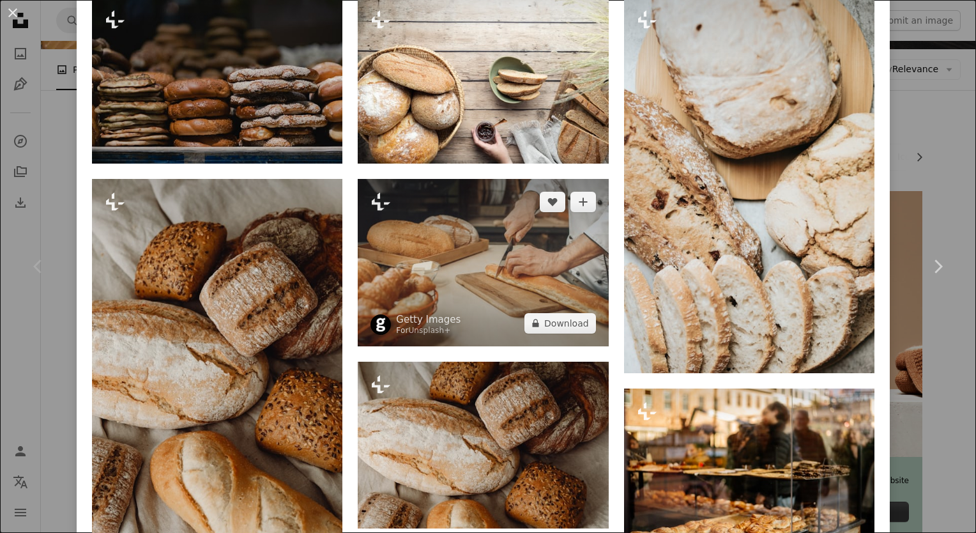
click at [460, 248] on img at bounding box center [483, 262] width 250 height 167
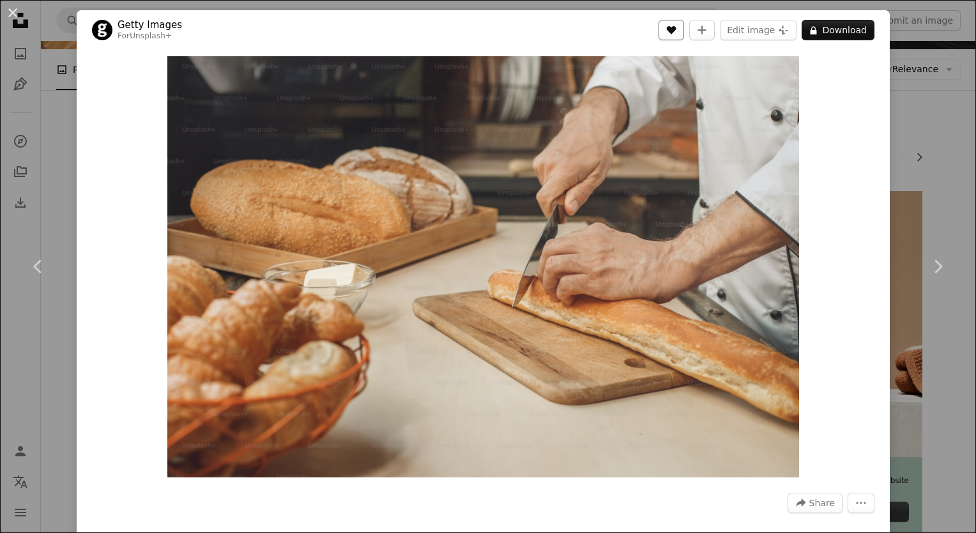
click at [668, 35] on button "A heart" at bounding box center [672, 30] width 26 height 20
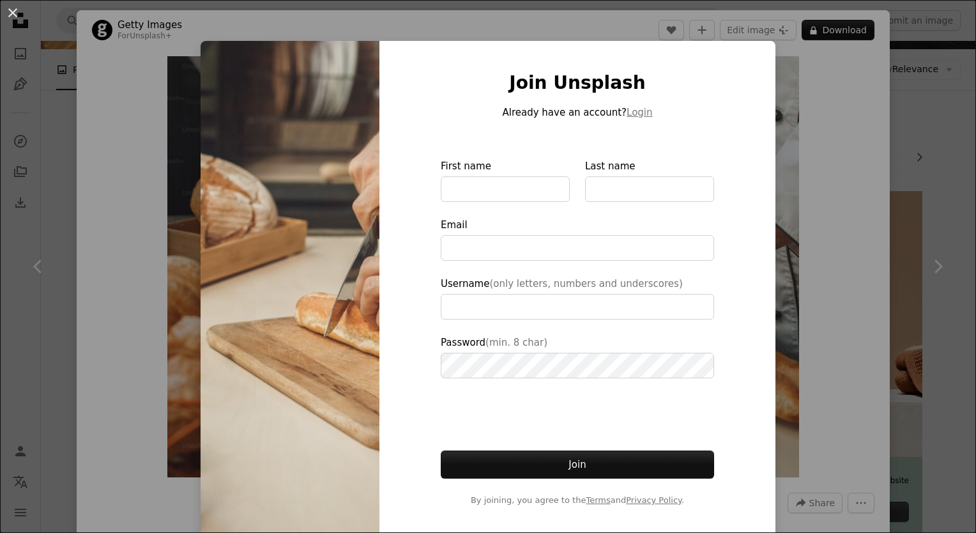
click at [774, 119] on div "An X shape Join Unsplash Already have an account? Login First name Last name Em…" at bounding box center [488, 266] width 976 height 533
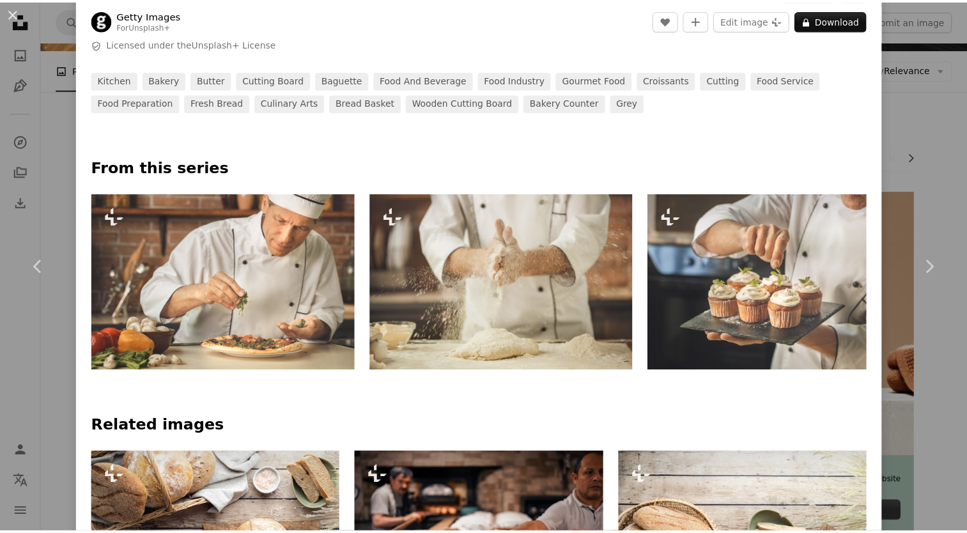
scroll to position [511, 0]
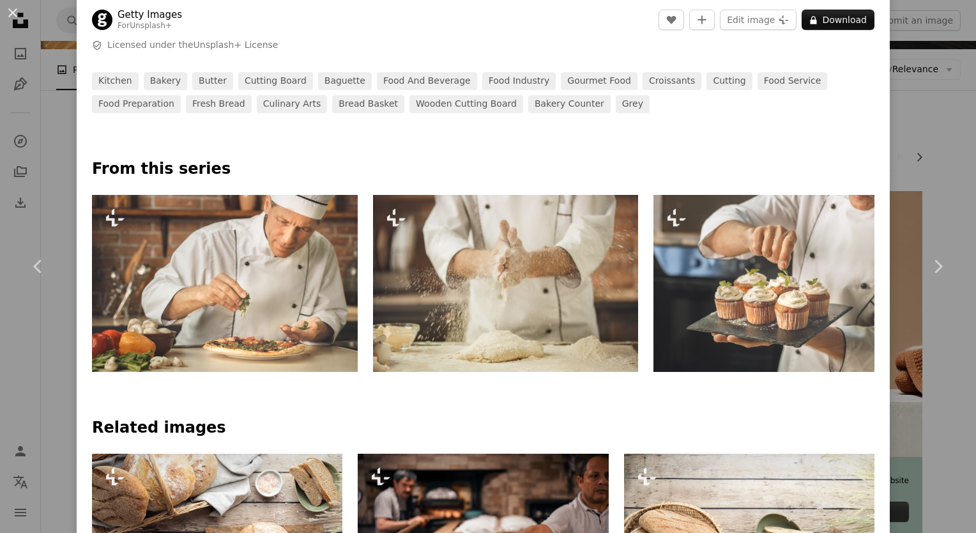
click at [902, 142] on div "An X shape Chevron left Chevron right Getty Images For Unsplash+ A heart A plus…" at bounding box center [488, 266] width 976 height 533
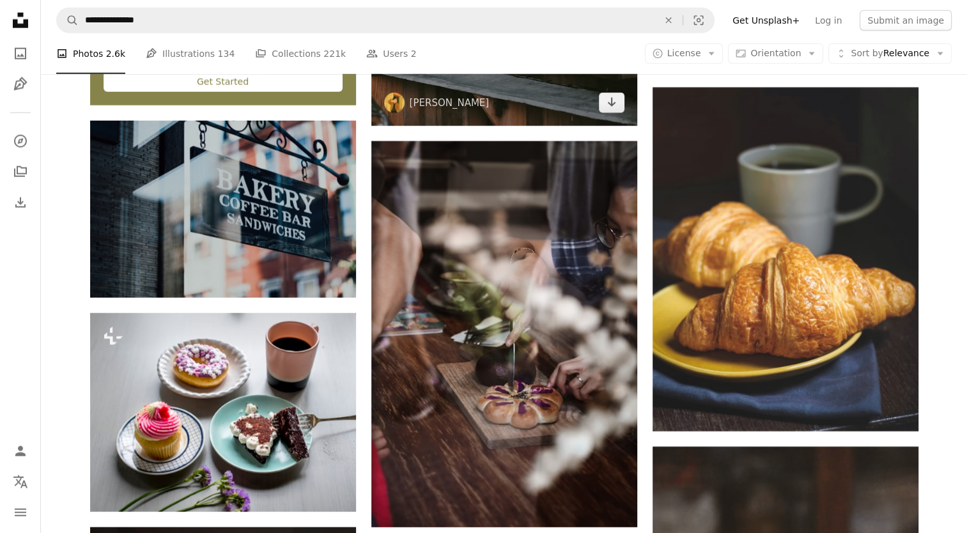
scroll to position [2875, 0]
